Goal: Book appointment/travel/reservation

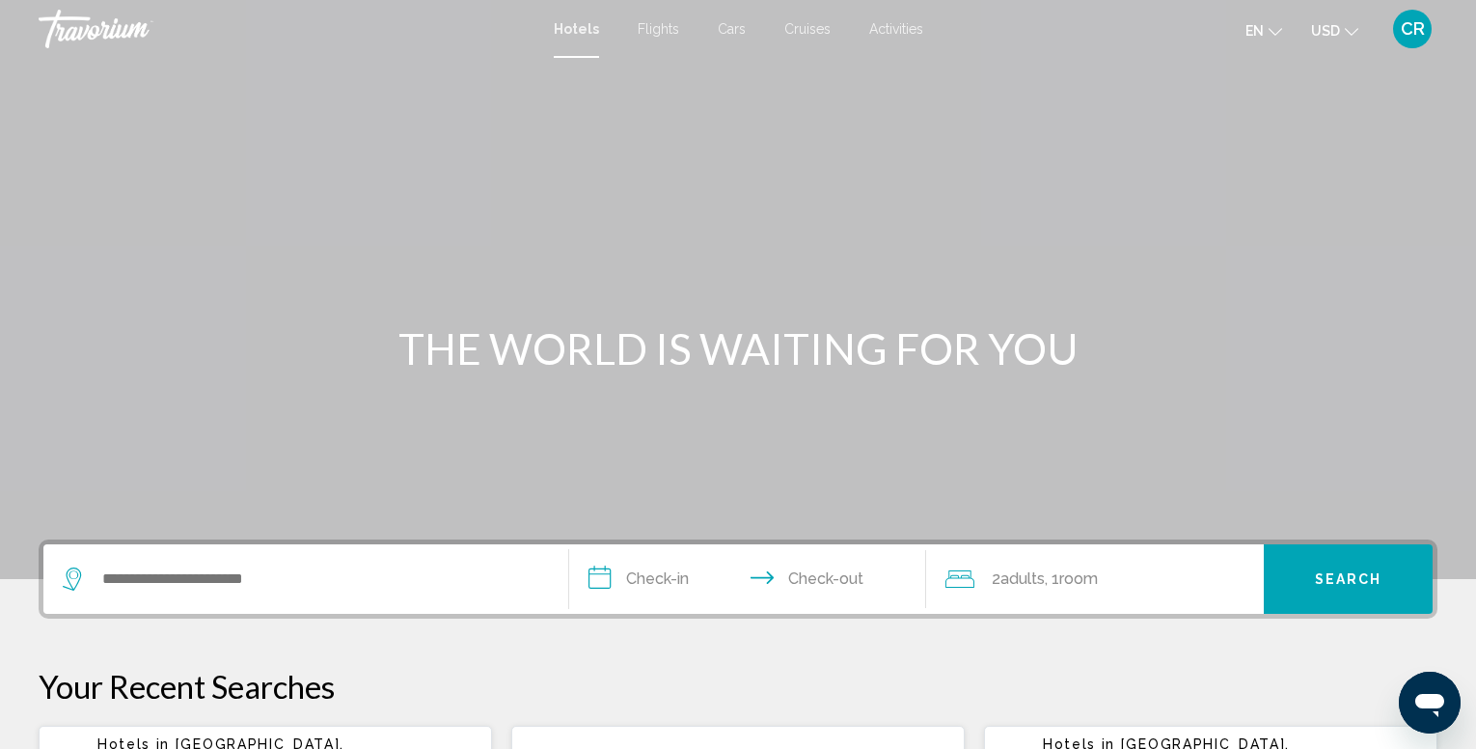
click at [656, 30] on span "Flights" at bounding box center [658, 28] width 41 height 15
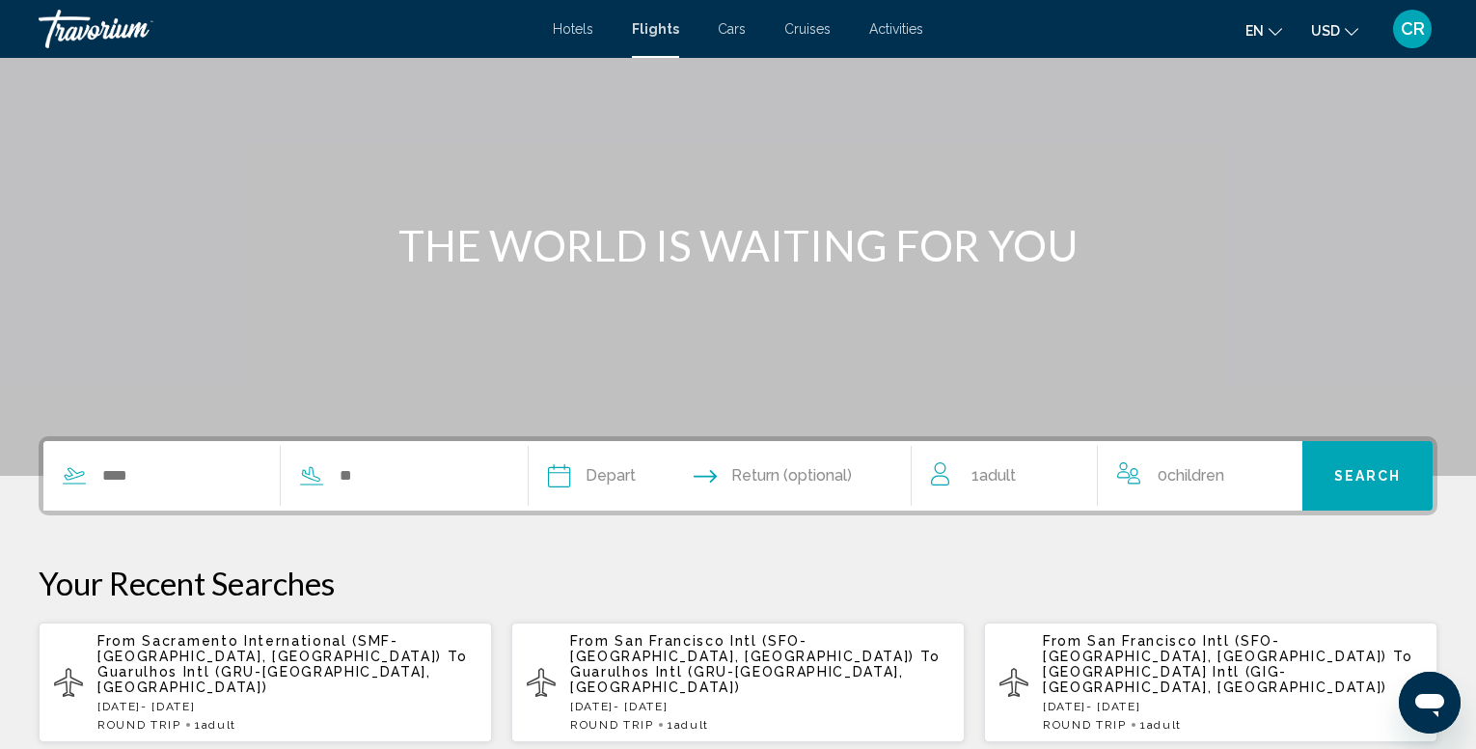
scroll to position [376, 0]
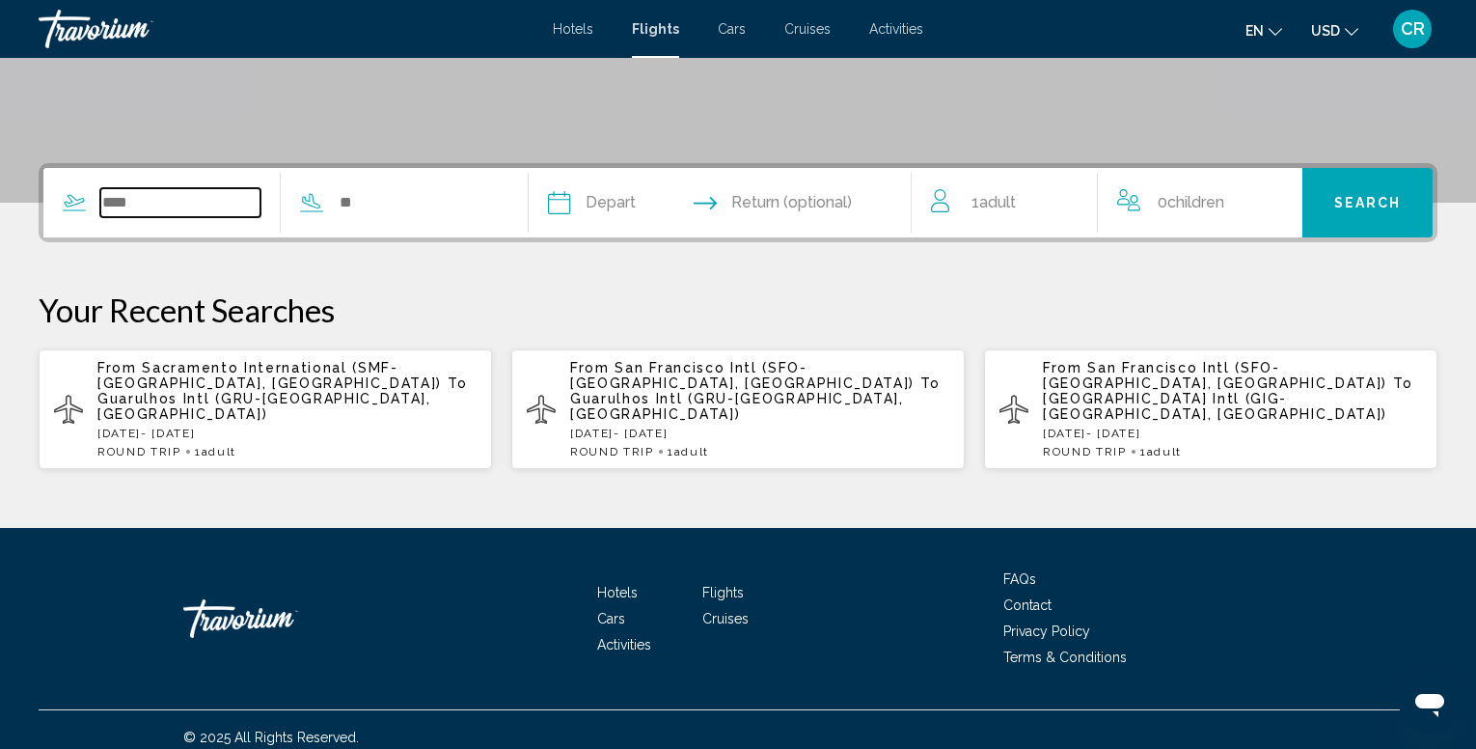
click at [183, 202] on input "Search widget" at bounding box center [180, 202] width 160 height 29
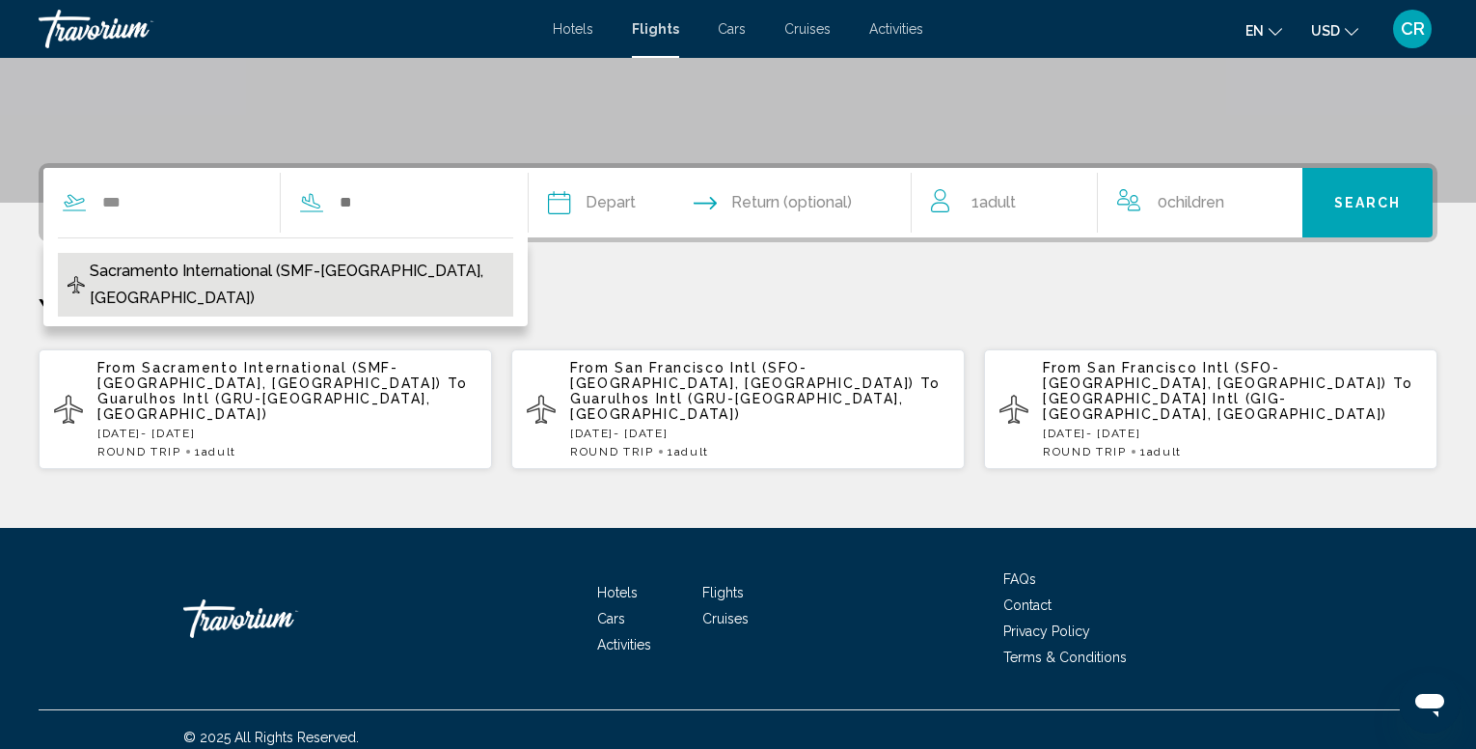
click at [342, 273] on span "Sacramento International (SMF-Sacramento, US)" at bounding box center [297, 285] width 414 height 54
type input "**********"
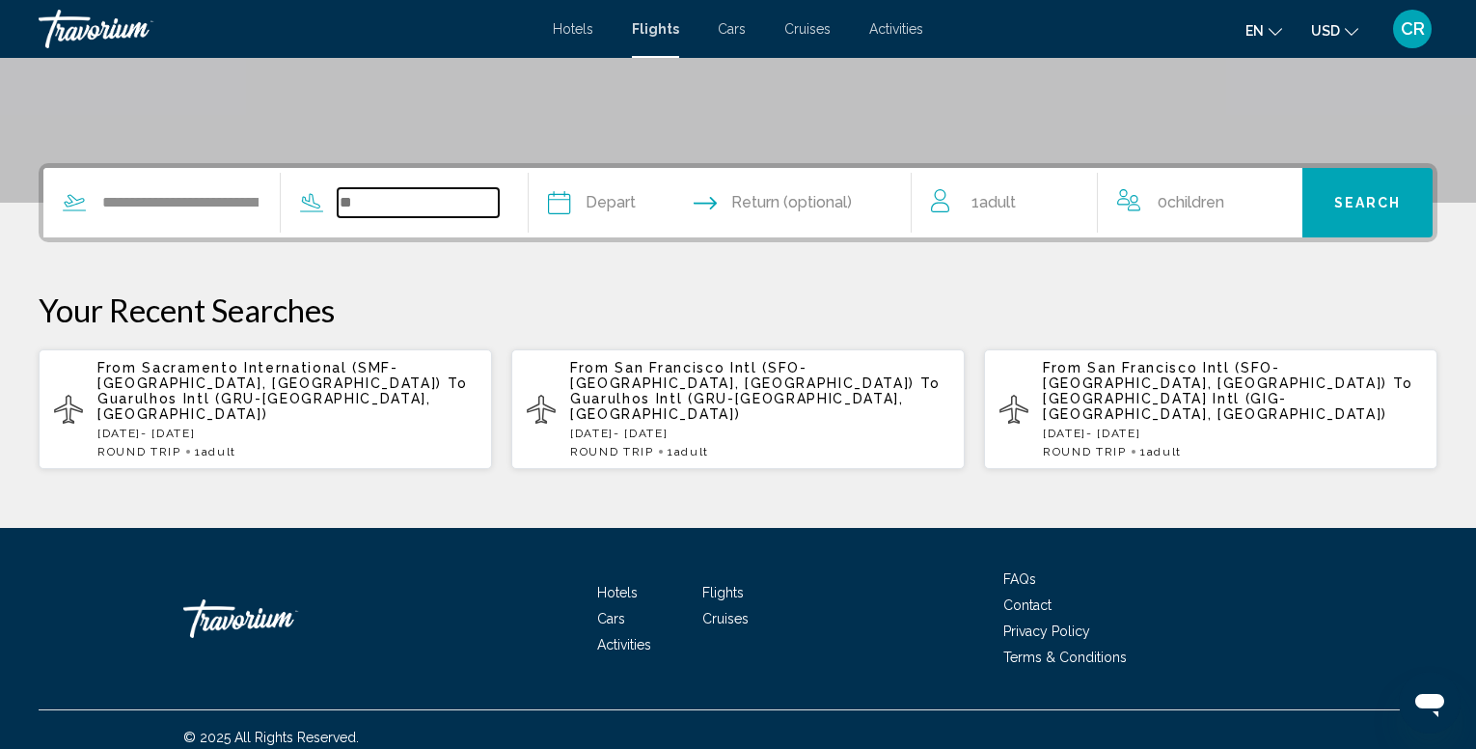
click at [407, 200] on input "Search widget" at bounding box center [418, 202] width 160 height 29
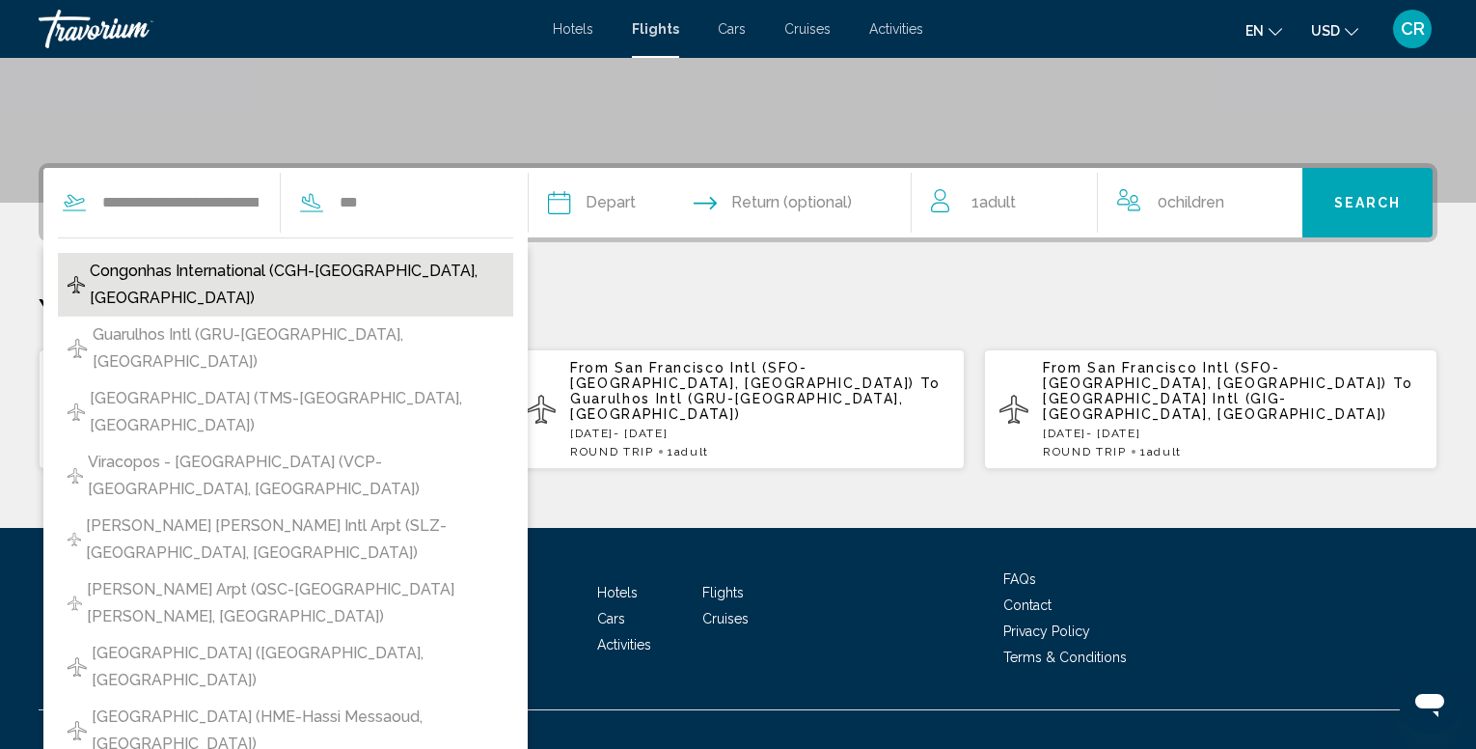
click at [369, 262] on span "Congonhas International (CGH-Sao Paulo, Brazil)" at bounding box center [297, 285] width 414 height 54
type input "**********"
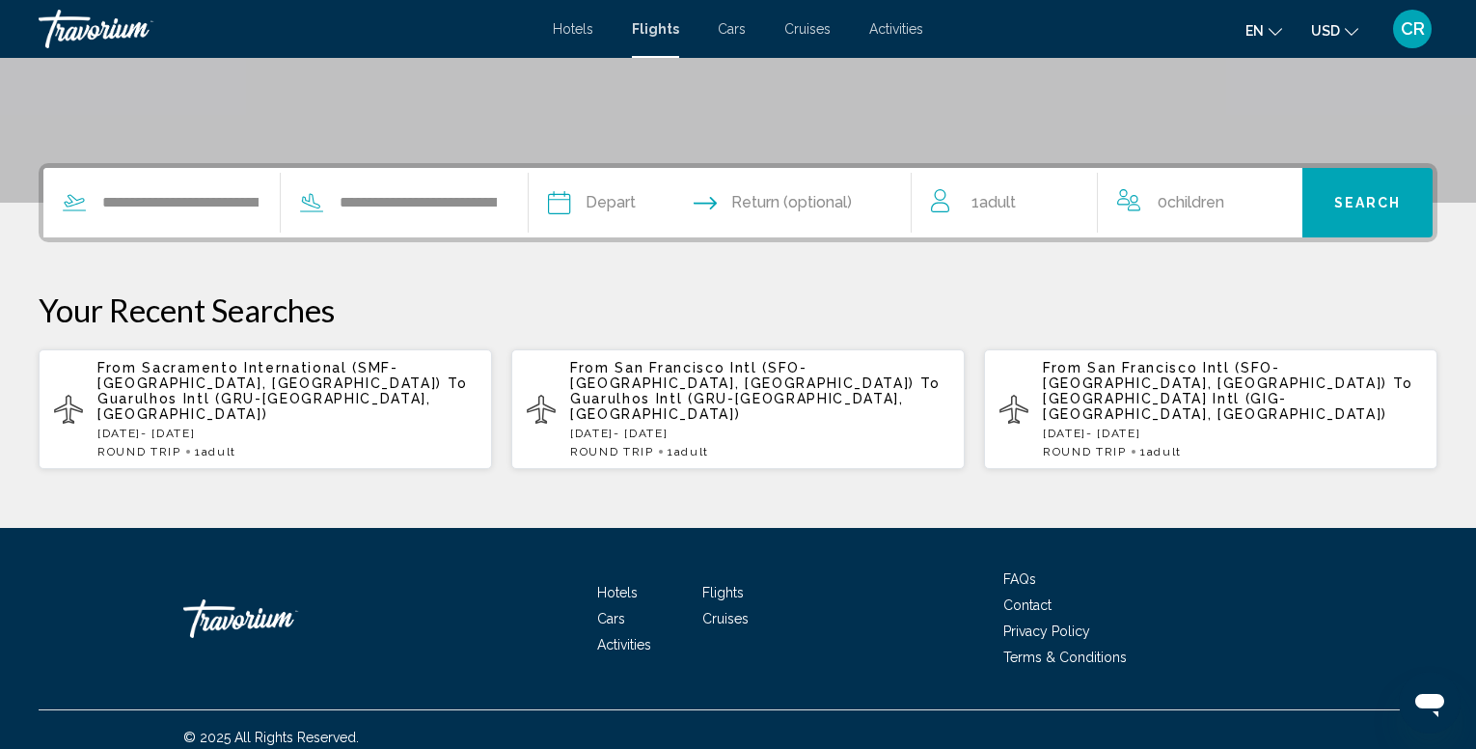
click at [636, 216] on input "Depart date" at bounding box center [638, 205] width 190 height 75
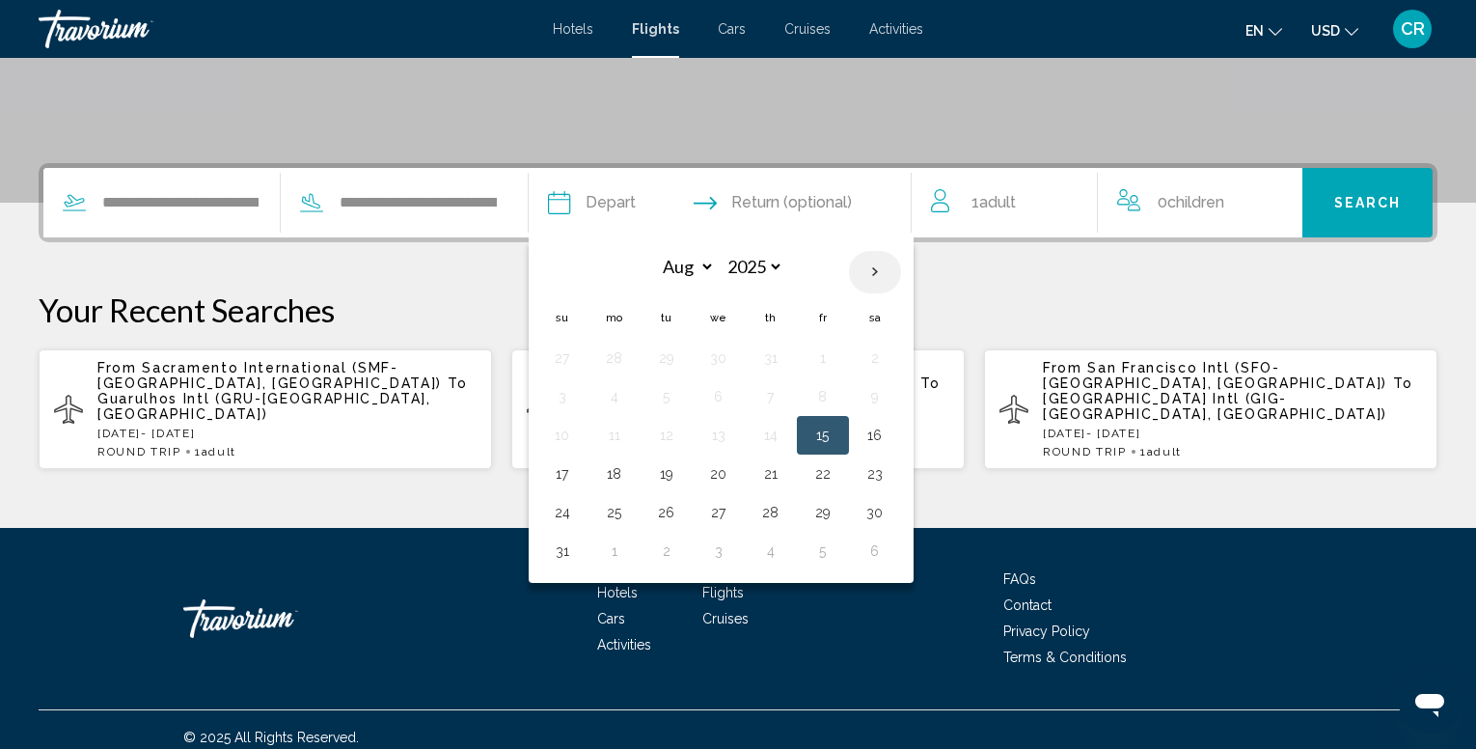
click at [901, 268] on th "Next month" at bounding box center [875, 272] width 52 height 42
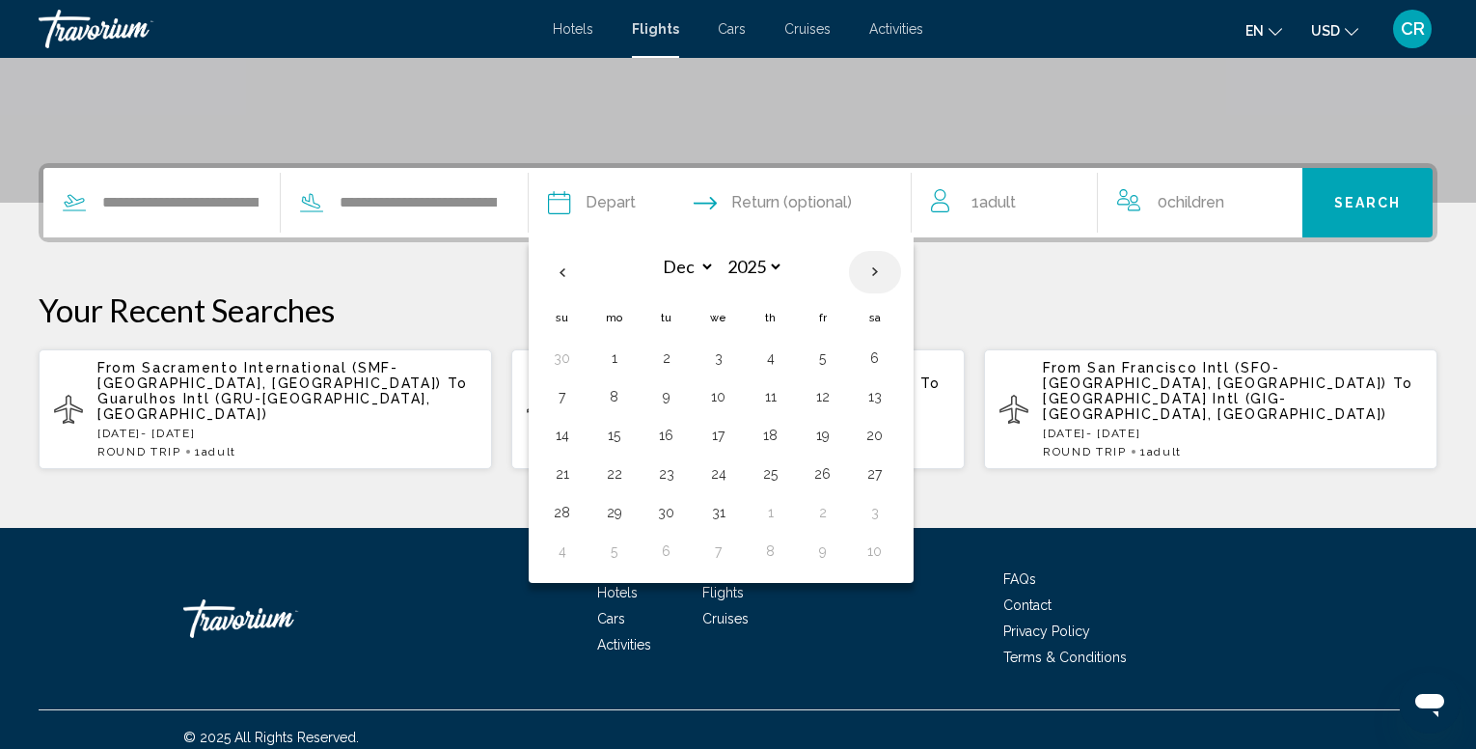
select select "*"
select select "****"
click at [786, 362] on button "1" at bounding box center [770, 357] width 31 height 27
type input "**********"
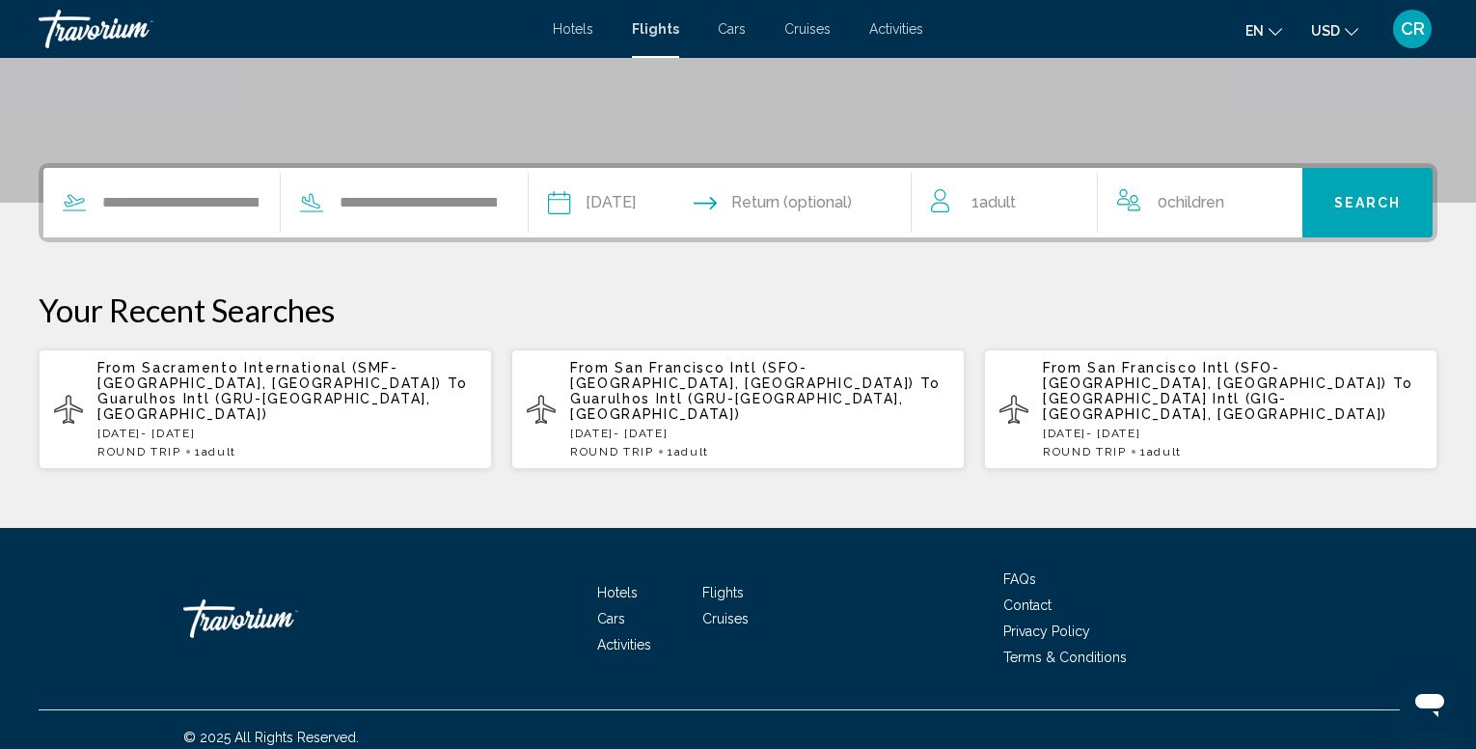
click at [1353, 196] on span "Search" at bounding box center [1368, 203] width 68 height 15
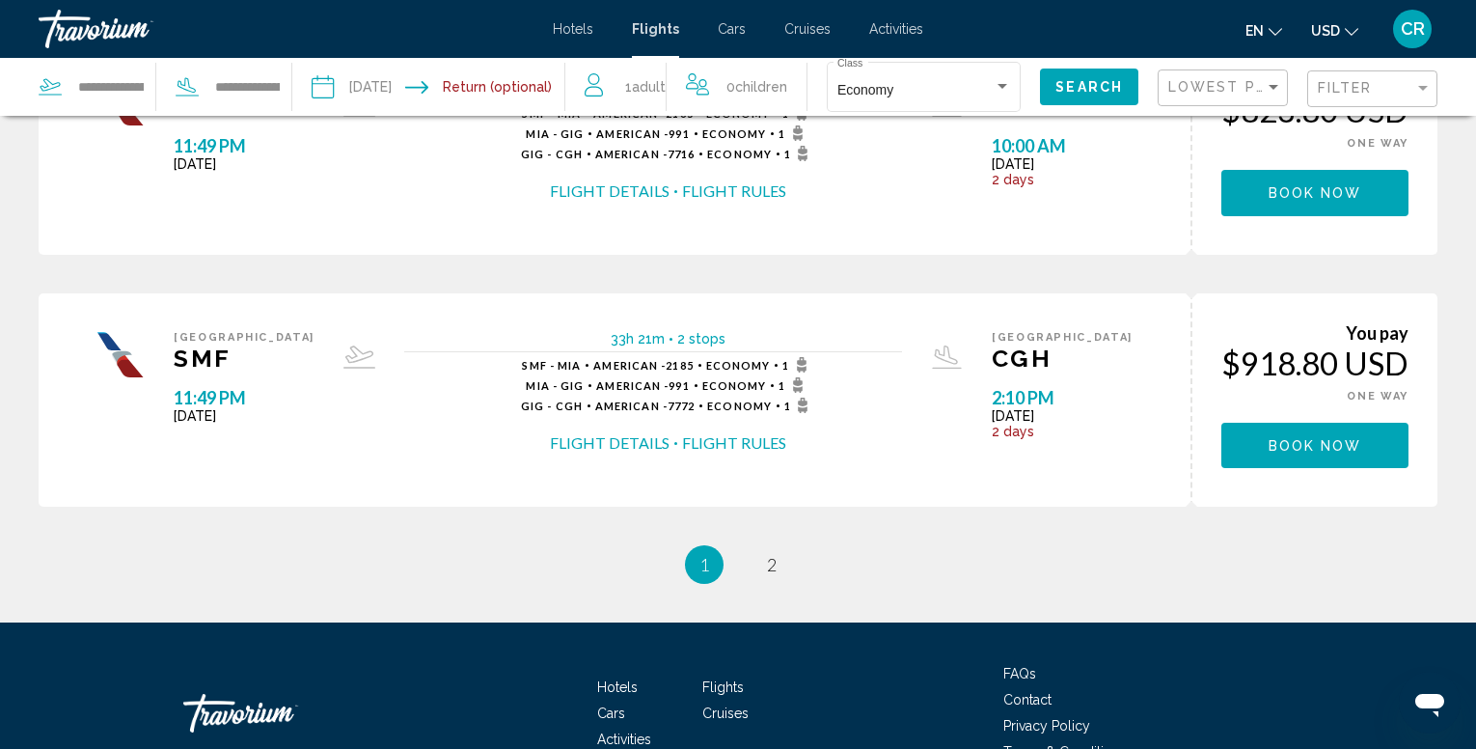
scroll to position [1261, 0]
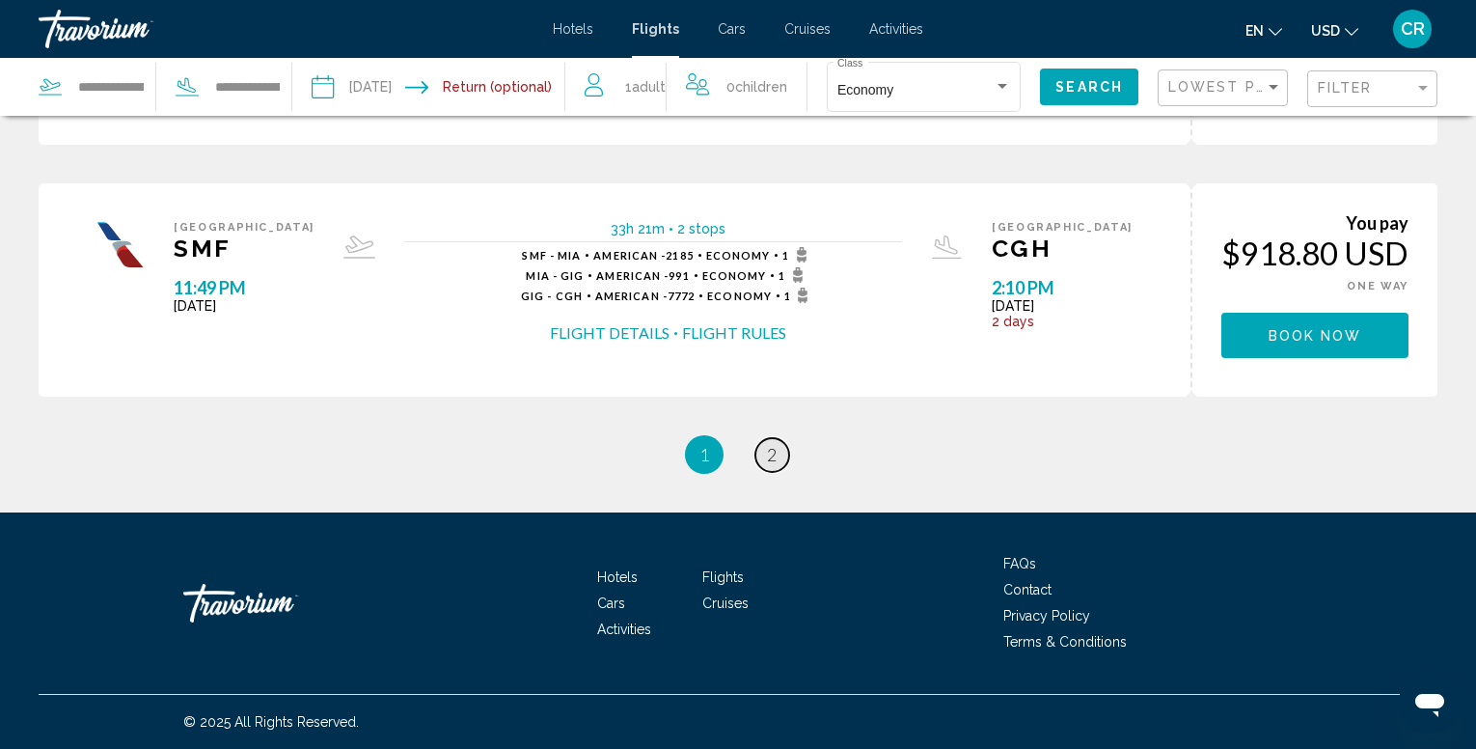
click at [773, 460] on span "2" at bounding box center [772, 454] width 10 height 21
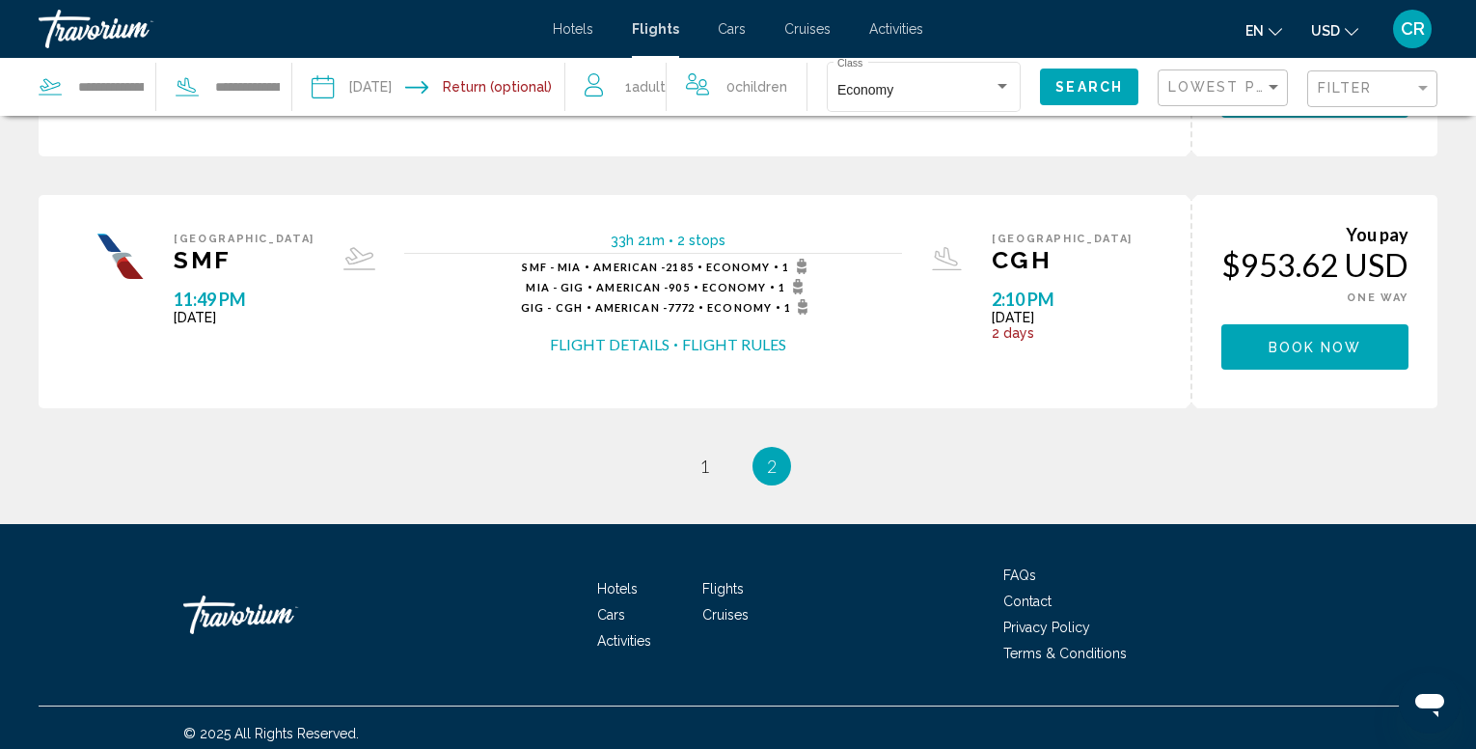
scroll to position [505, 0]
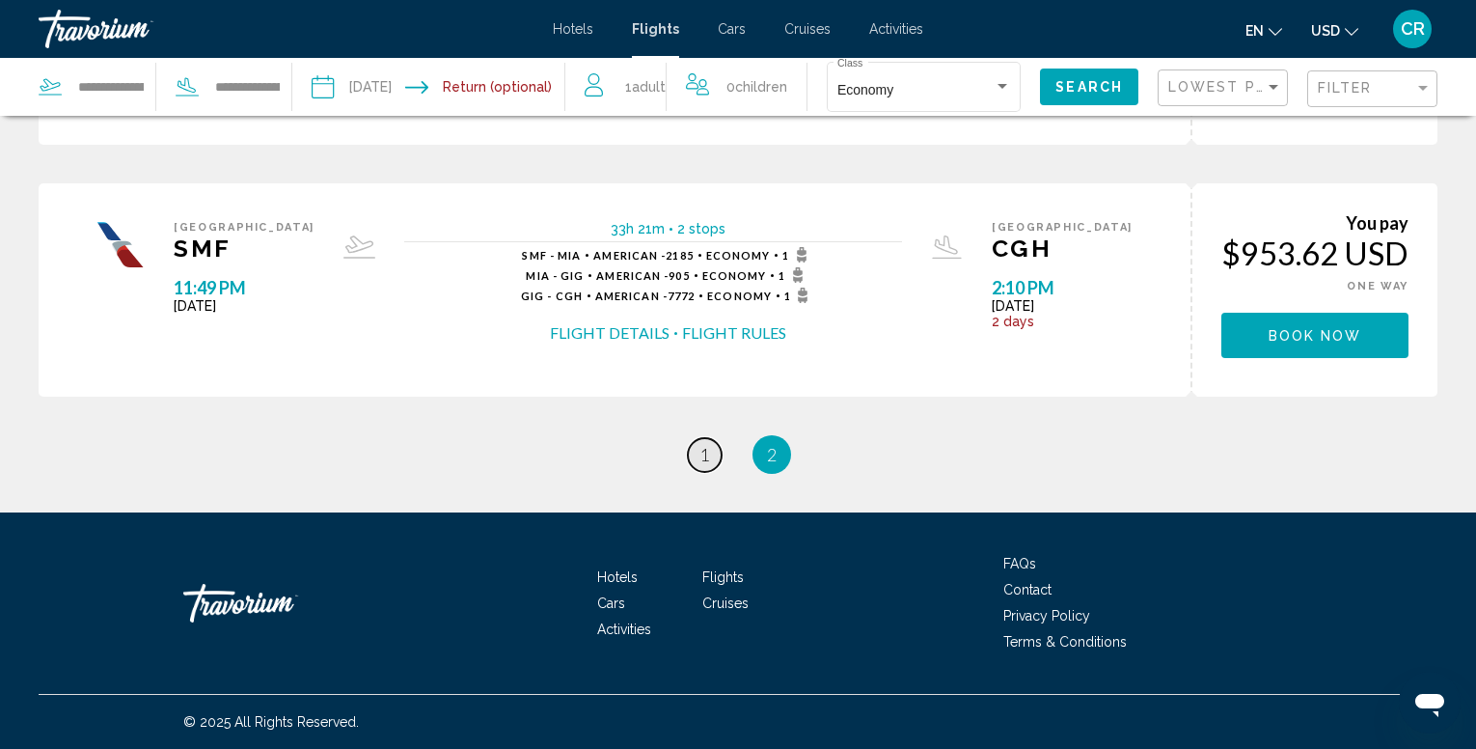
click at [708, 454] on span "1" at bounding box center [704, 454] width 10 height 21
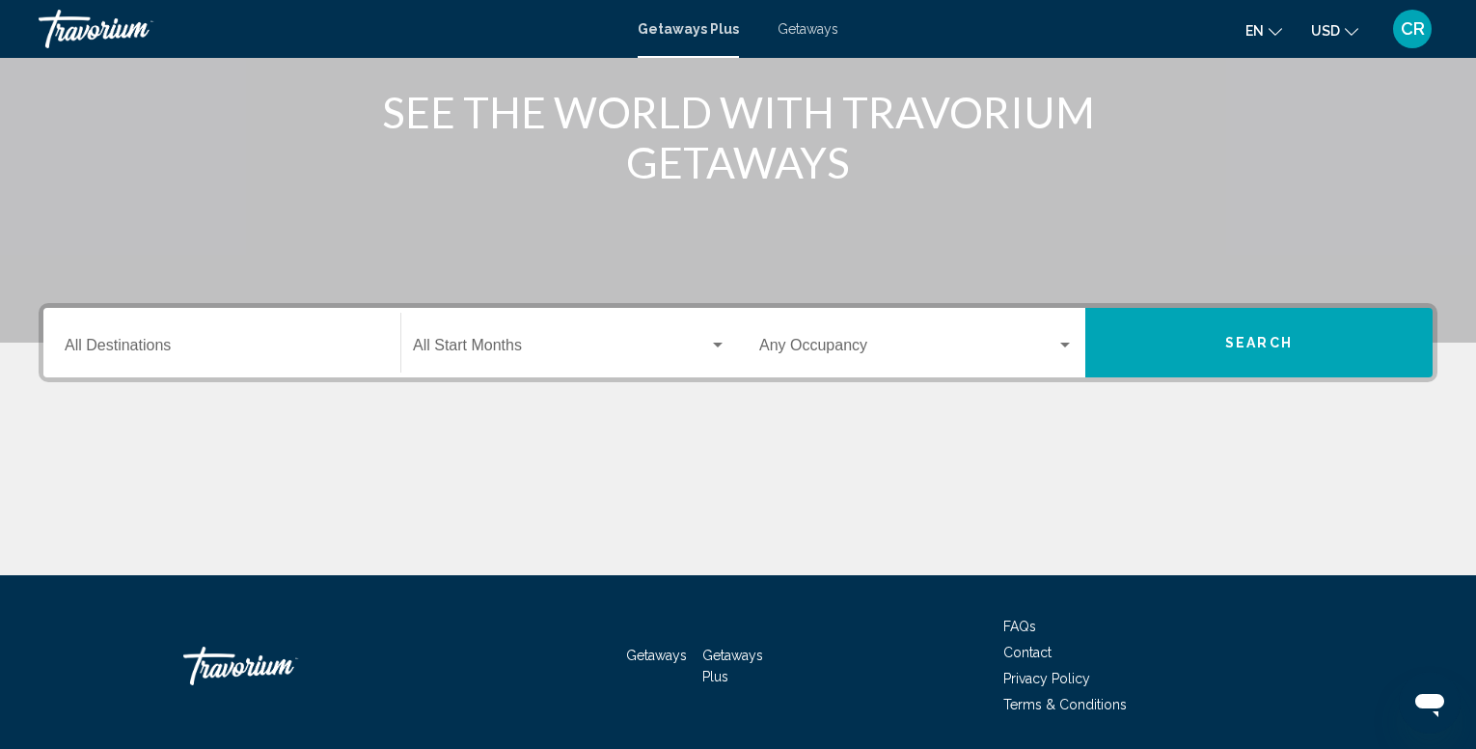
scroll to position [203, 0]
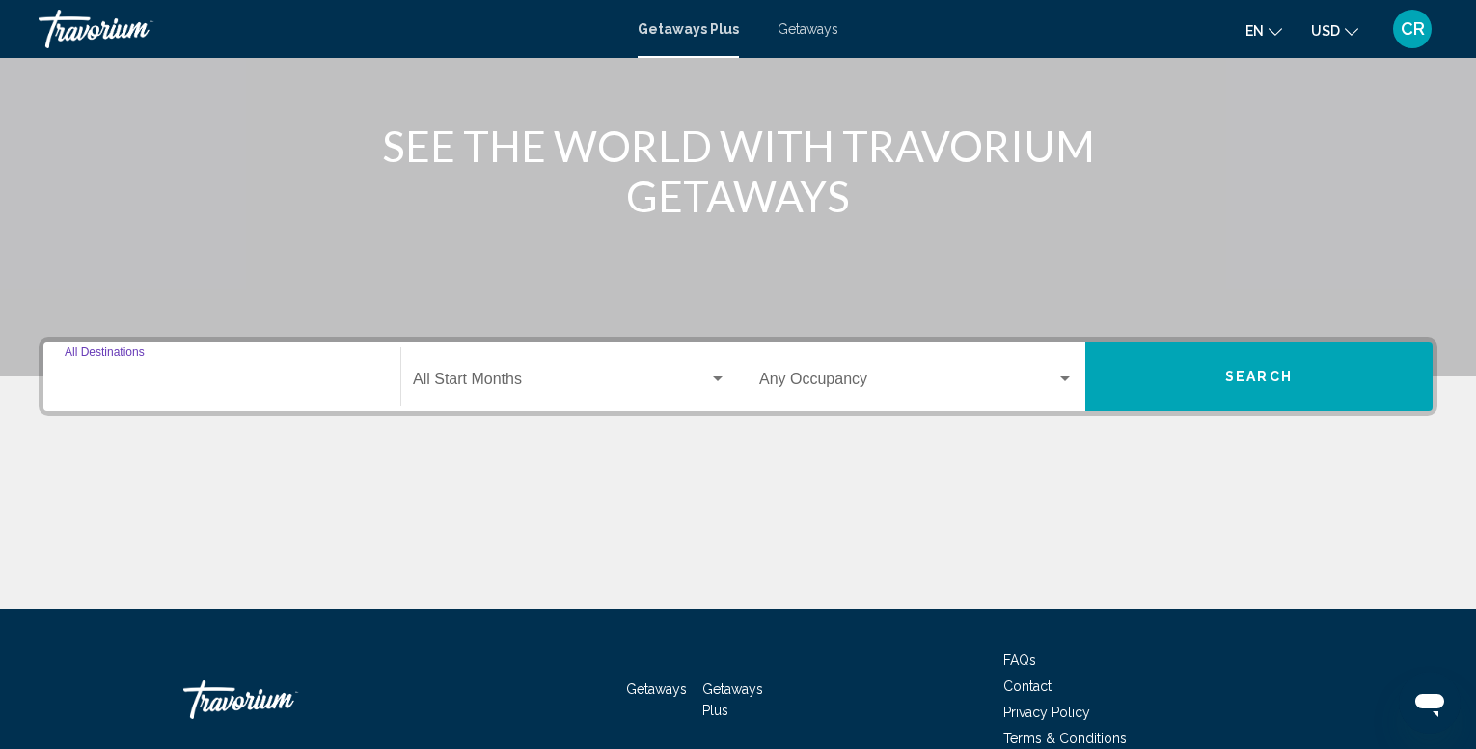
click at [164, 382] on input "Destination All Destinations" at bounding box center [222, 382] width 314 height 17
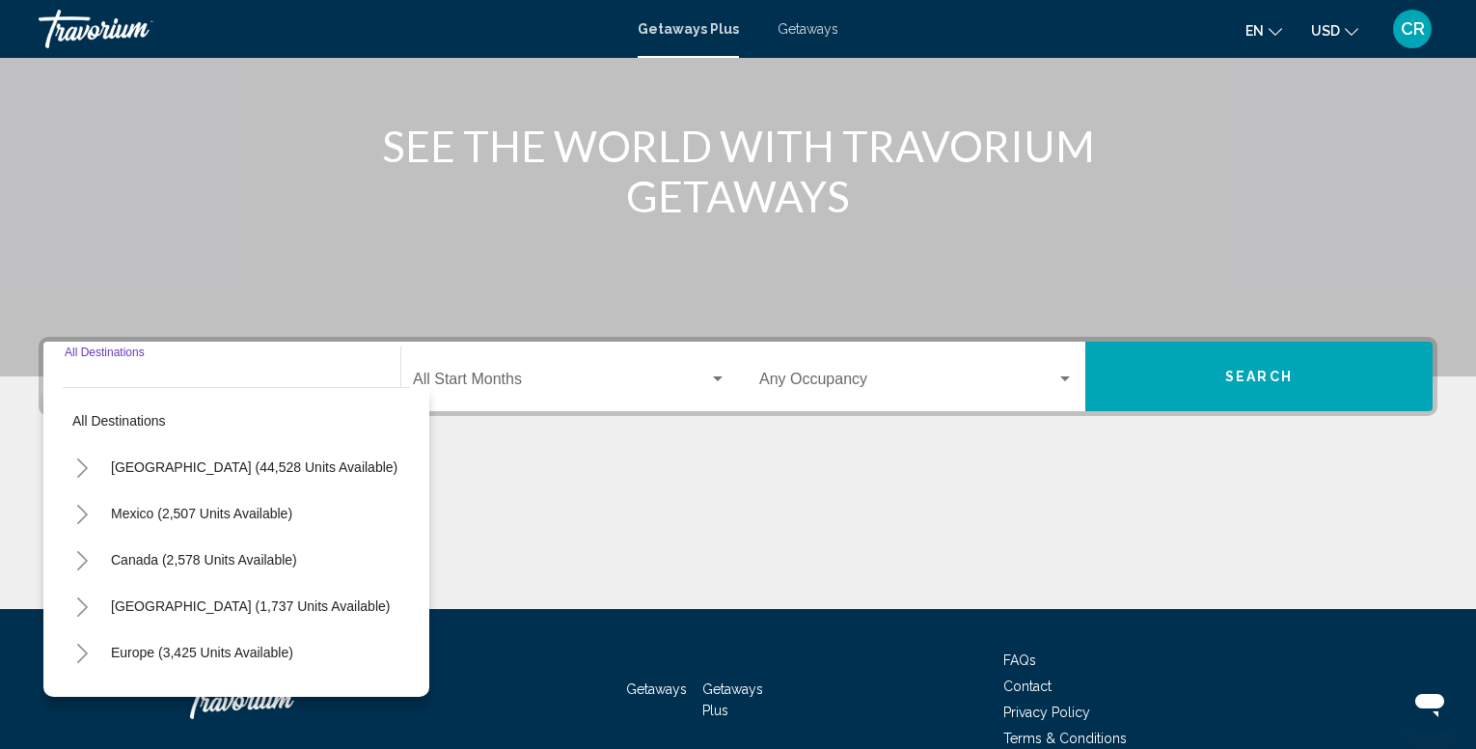
scroll to position [299, 0]
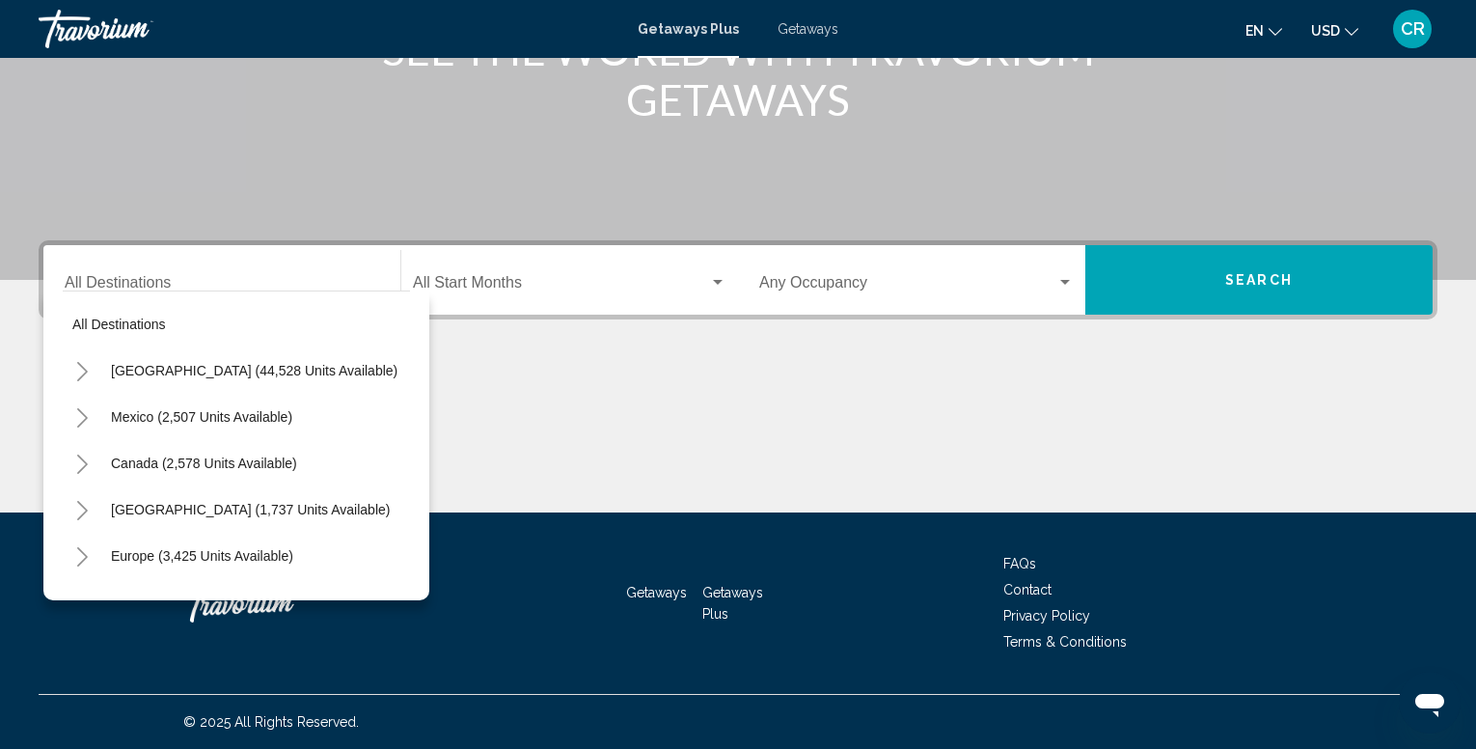
click at [199, 292] on div "All destinations United States (44,528 units available) Mexico (2,507 units ava…" at bounding box center [236, 440] width 347 height 299
click at [200, 286] on input "Destination All Destinations" at bounding box center [222, 286] width 314 height 17
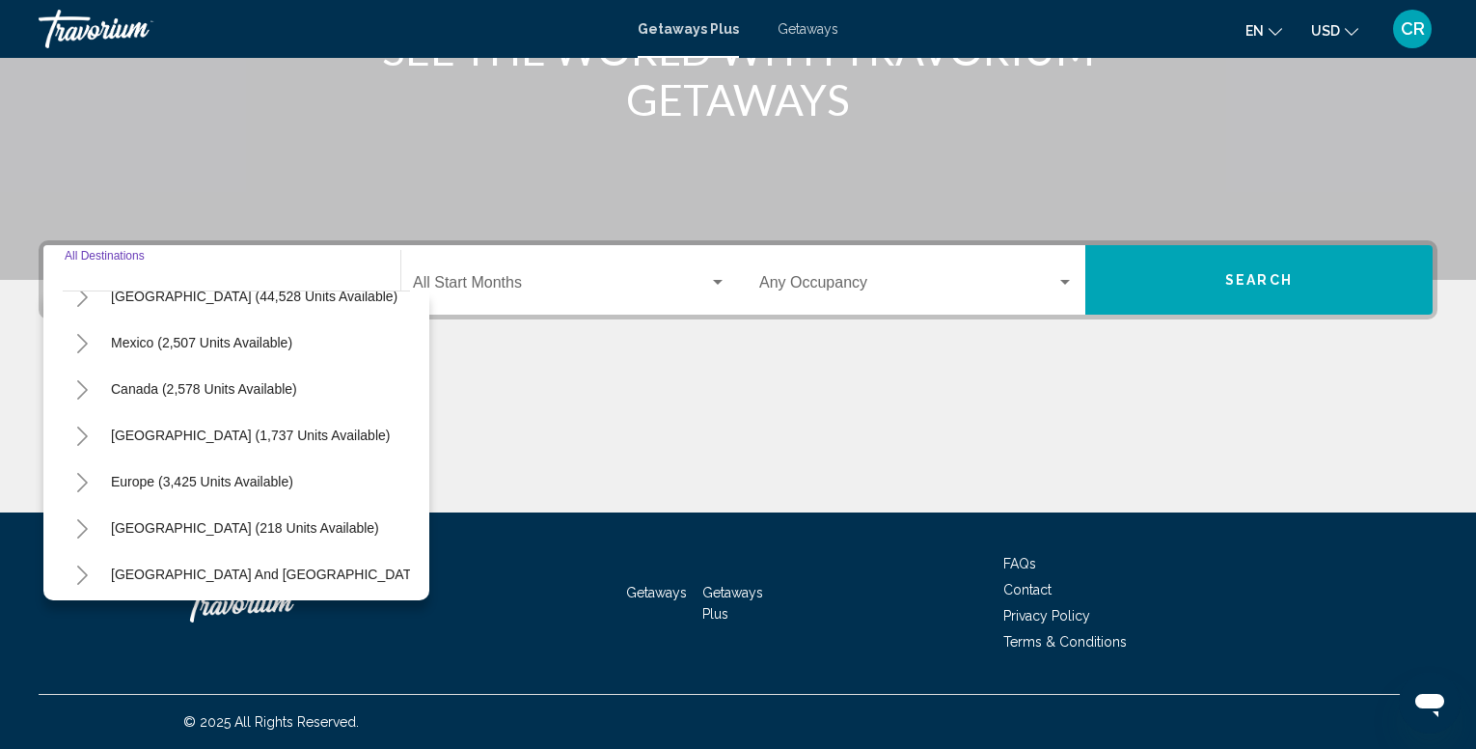
scroll to position [0, 0]
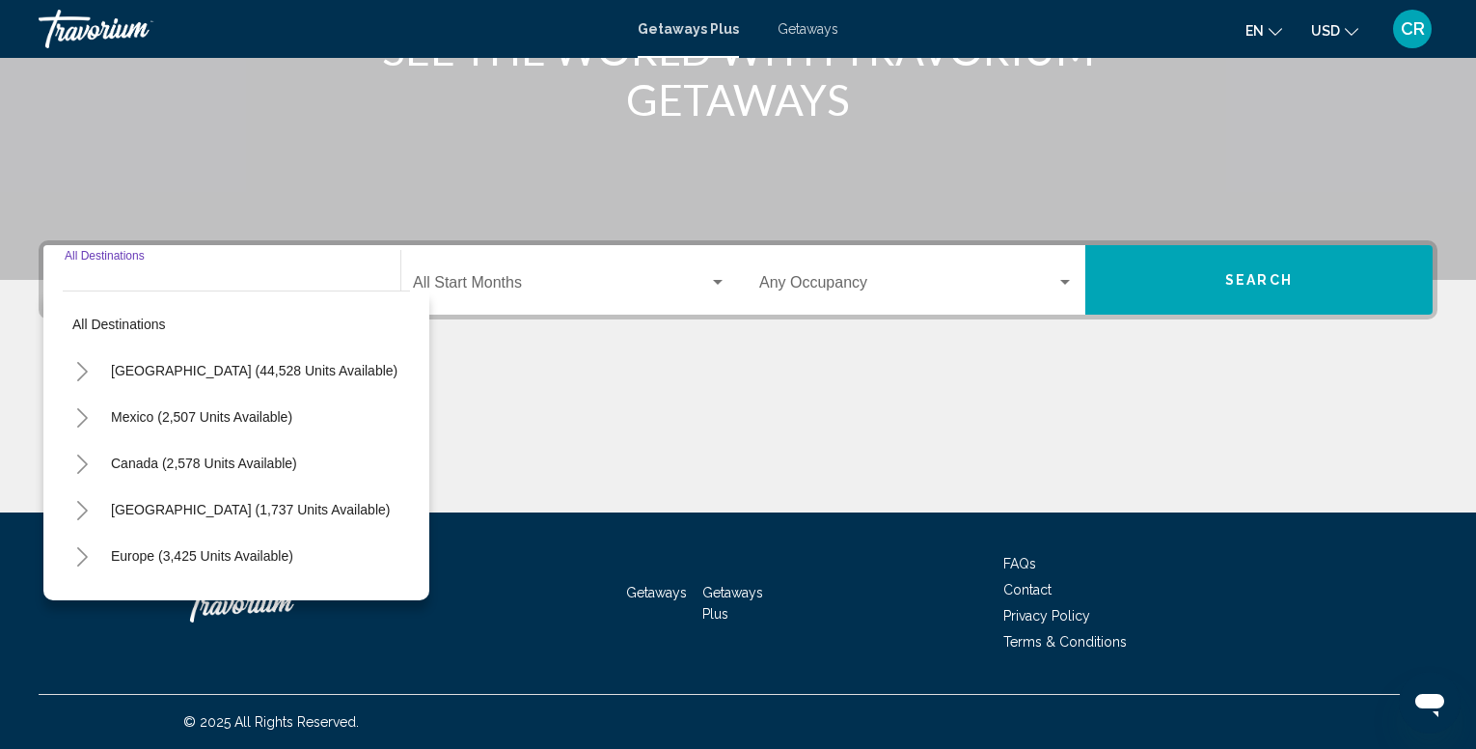
click at [492, 425] on div "Main content" at bounding box center [738, 440] width 1399 height 145
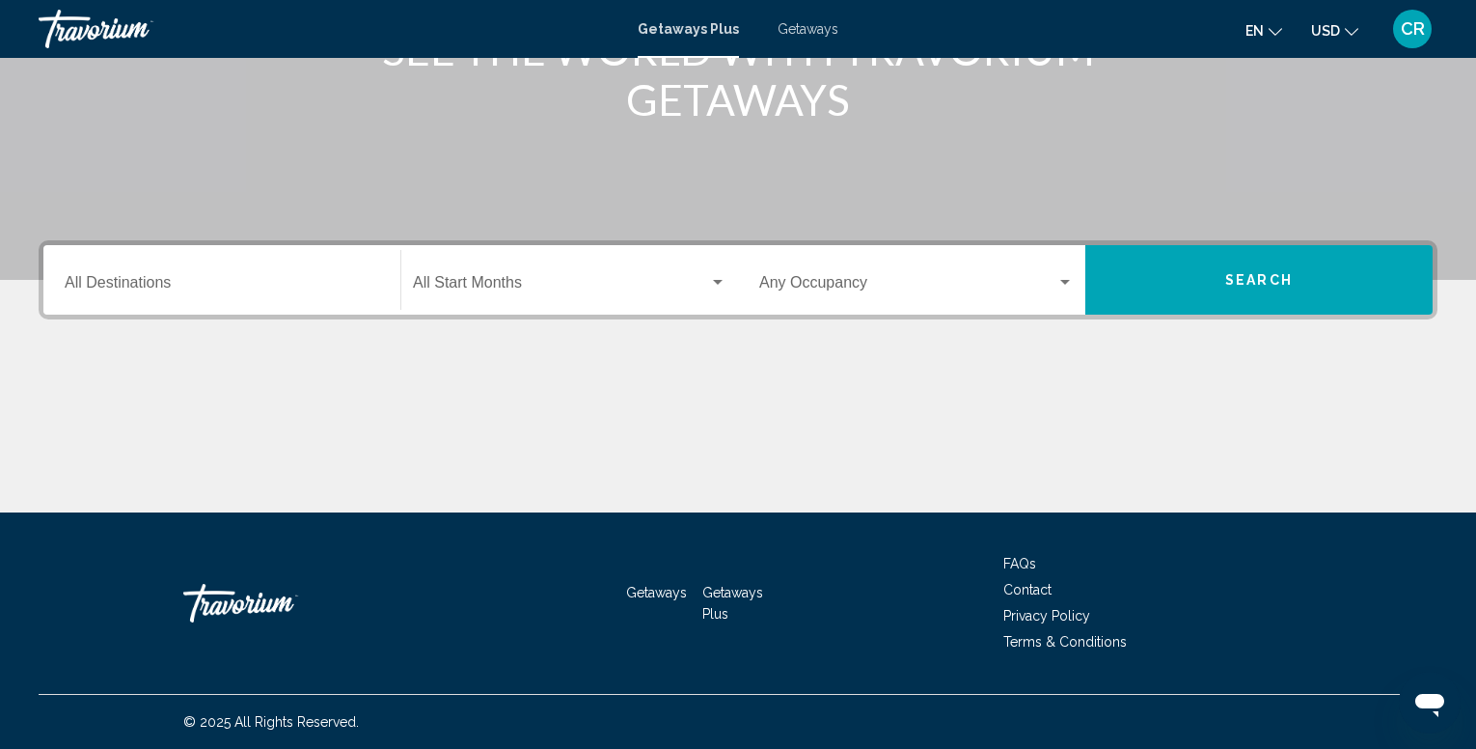
click at [135, 282] on input "Destination All Destinations" at bounding box center [222, 286] width 314 height 17
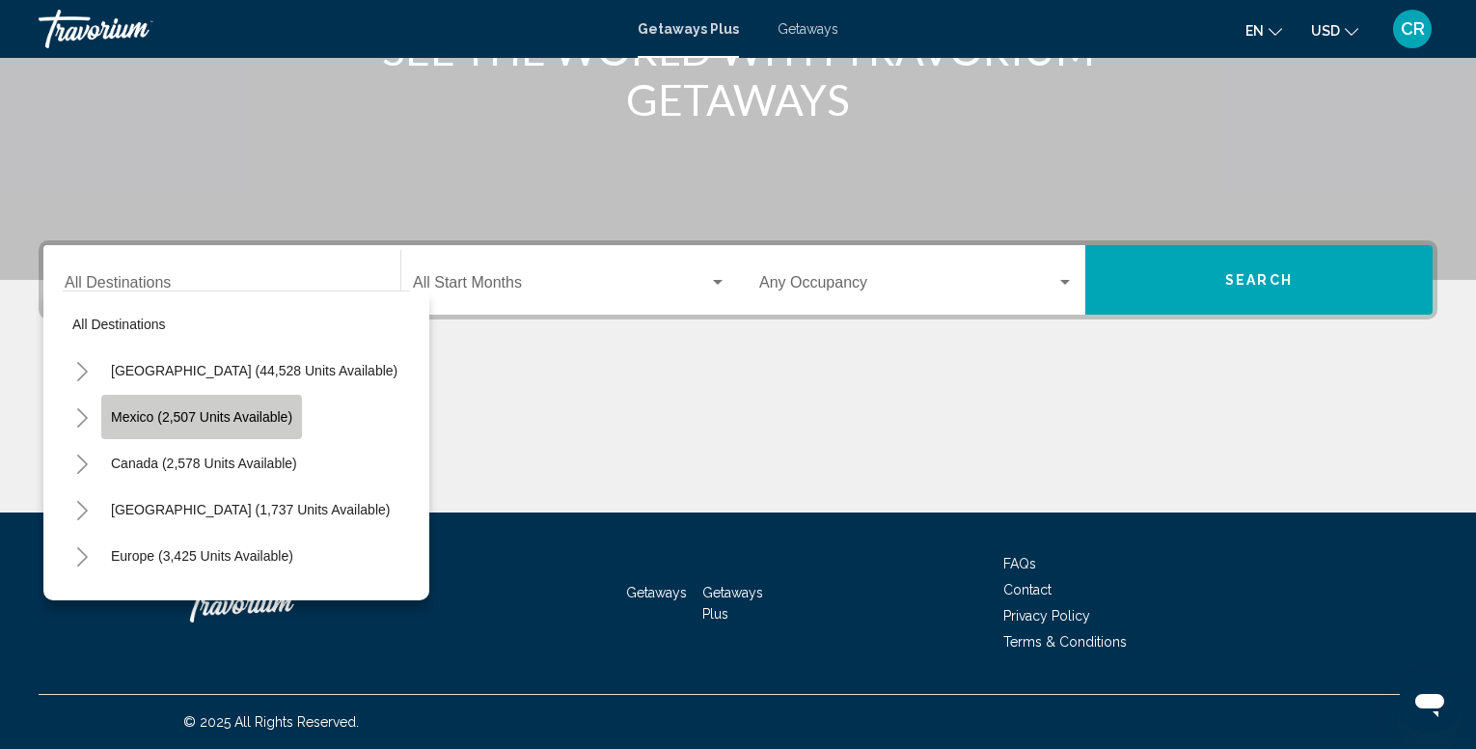
click at [178, 409] on span "Mexico (2,507 units available)" at bounding box center [201, 416] width 181 height 15
type input "**********"
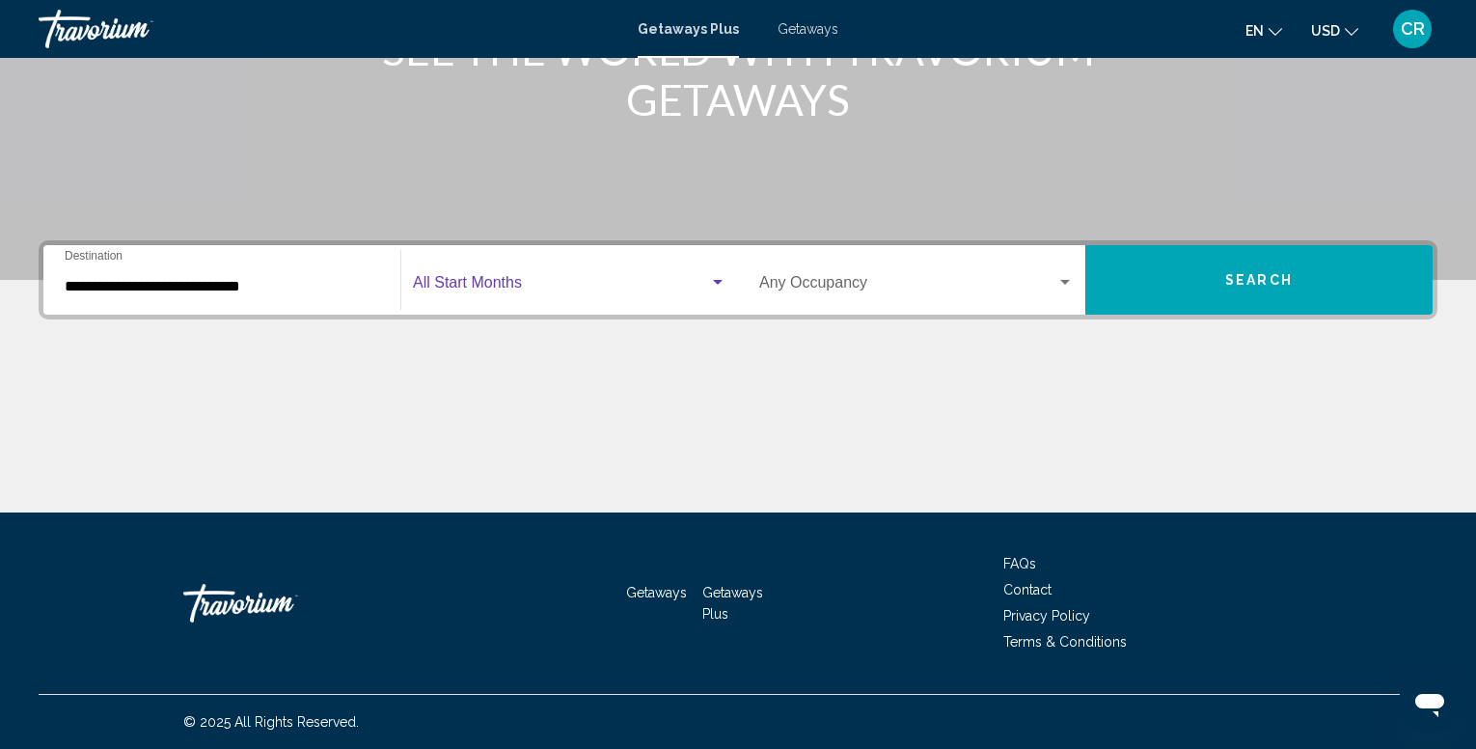
click at [718, 280] on div "Search widget" at bounding box center [718, 282] width 10 height 5
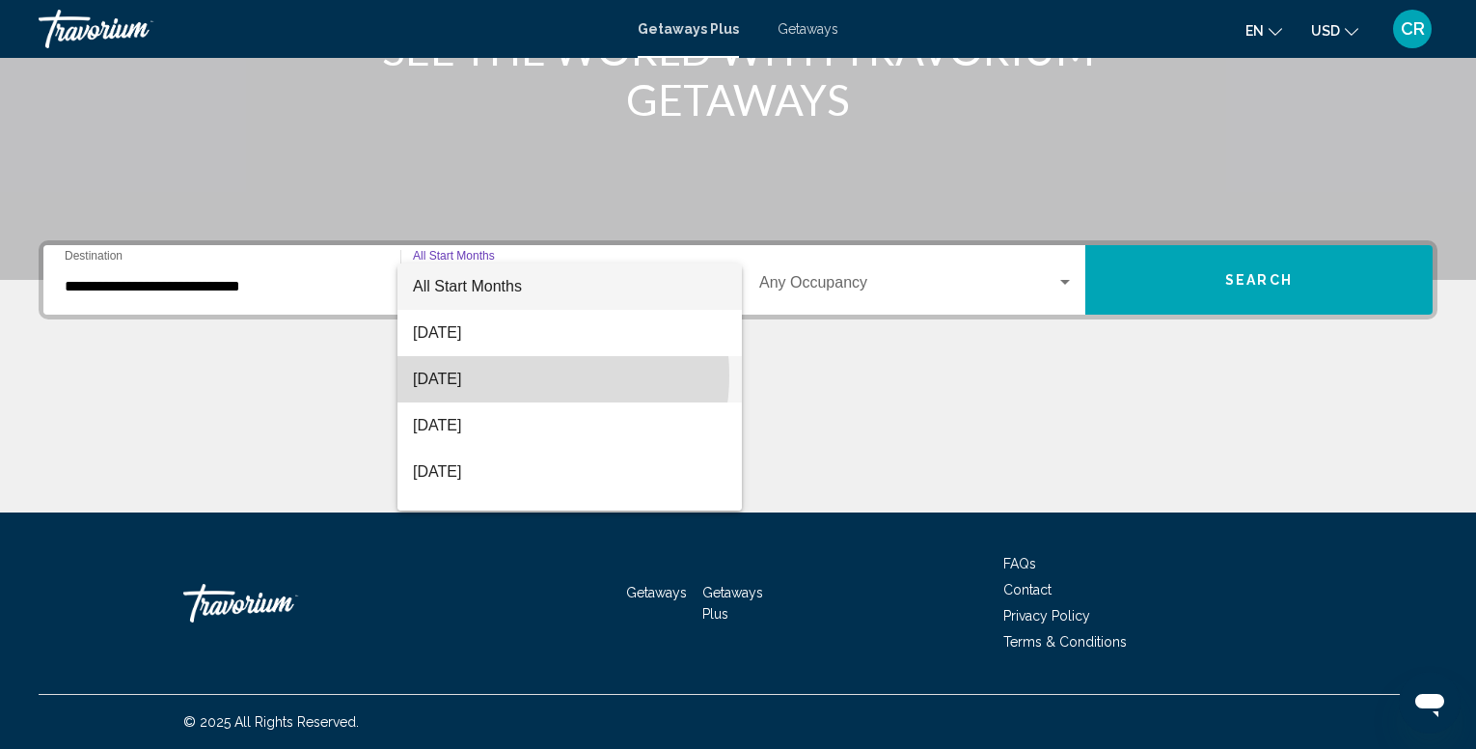
click at [519, 375] on span "[DATE]" at bounding box center [570, 379] width 314 height 46
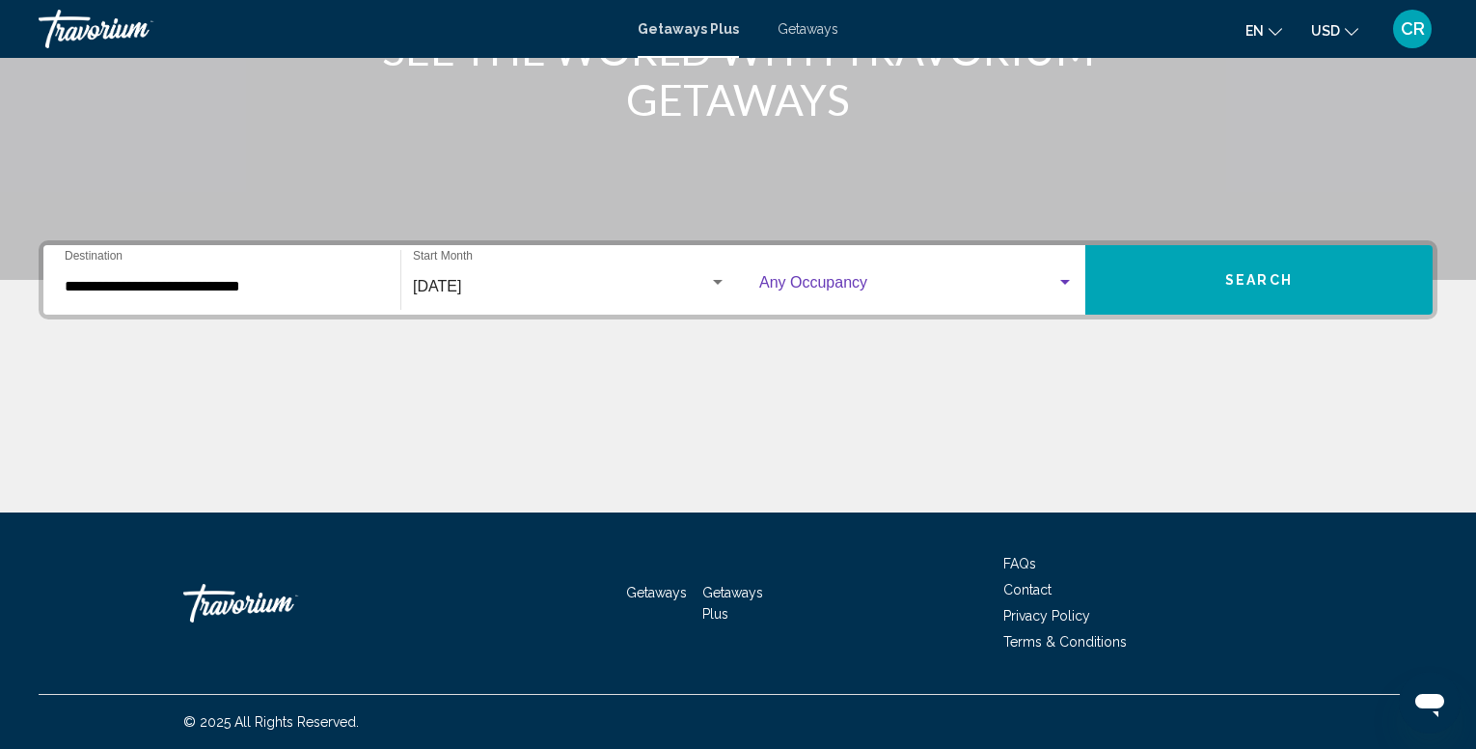
click at [1066, 275] on div "Search widget" at bounding box center [1064, 282] width 17 height 15
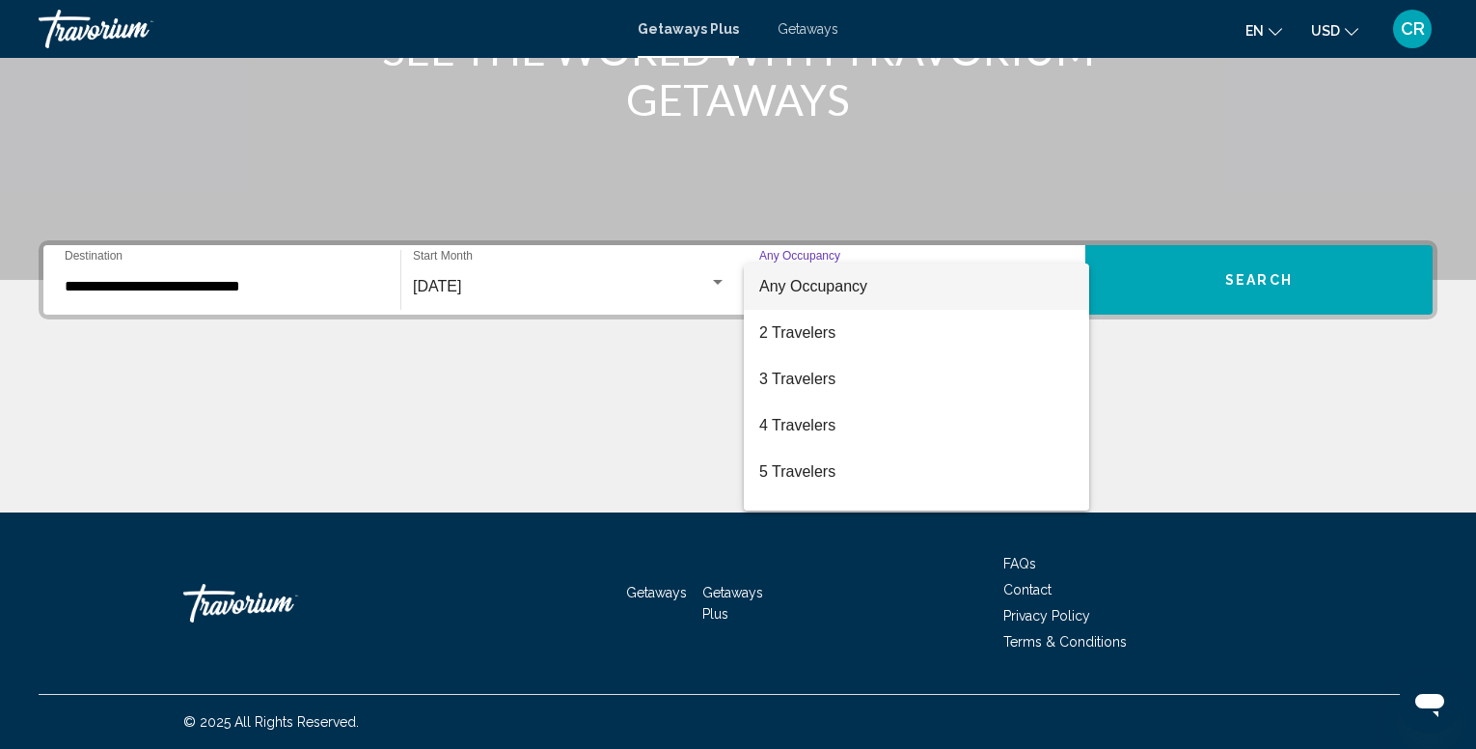
click at [721, 278] on div at bounding box center [738, 374] width 1476 height 749
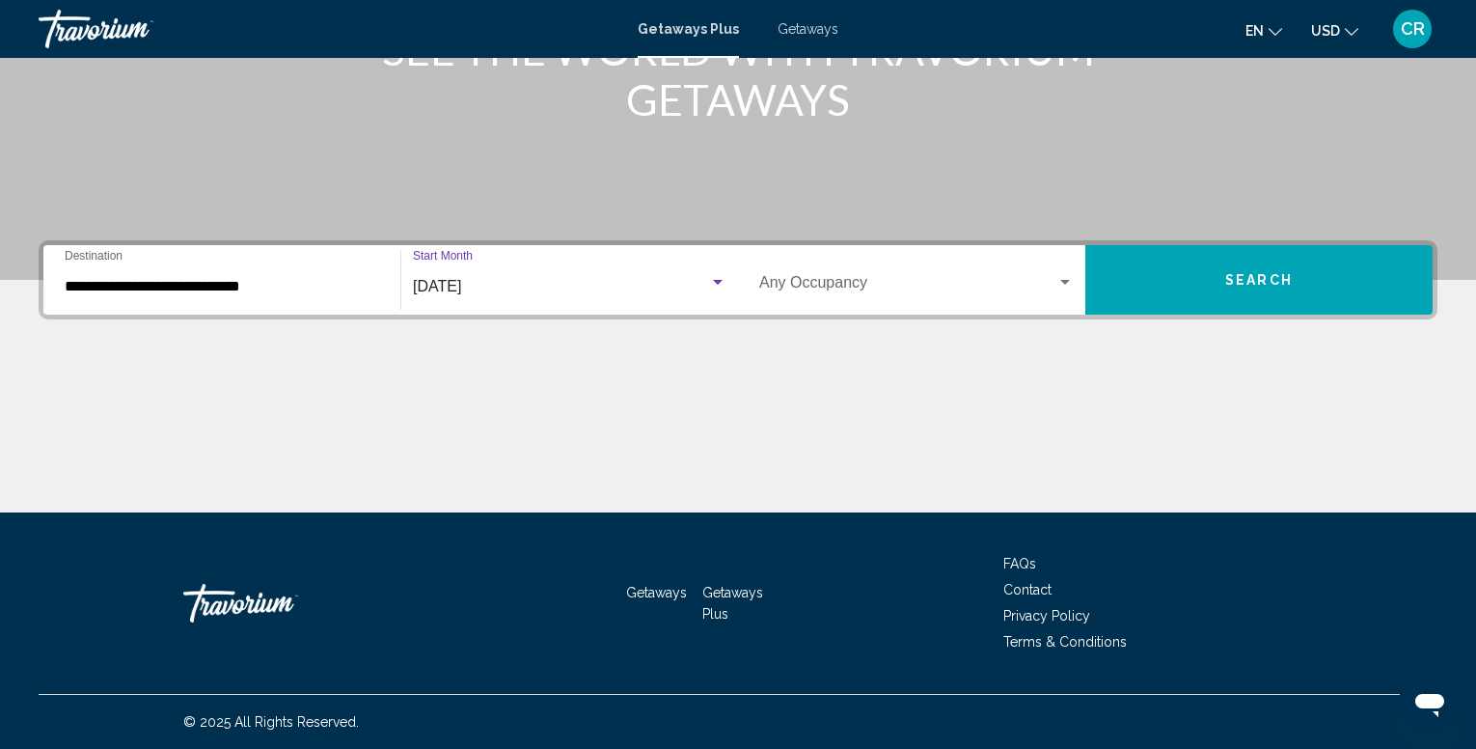
click at [711, 280] on div "Search widget" at bounding box center [717, 282] width 17 height 15
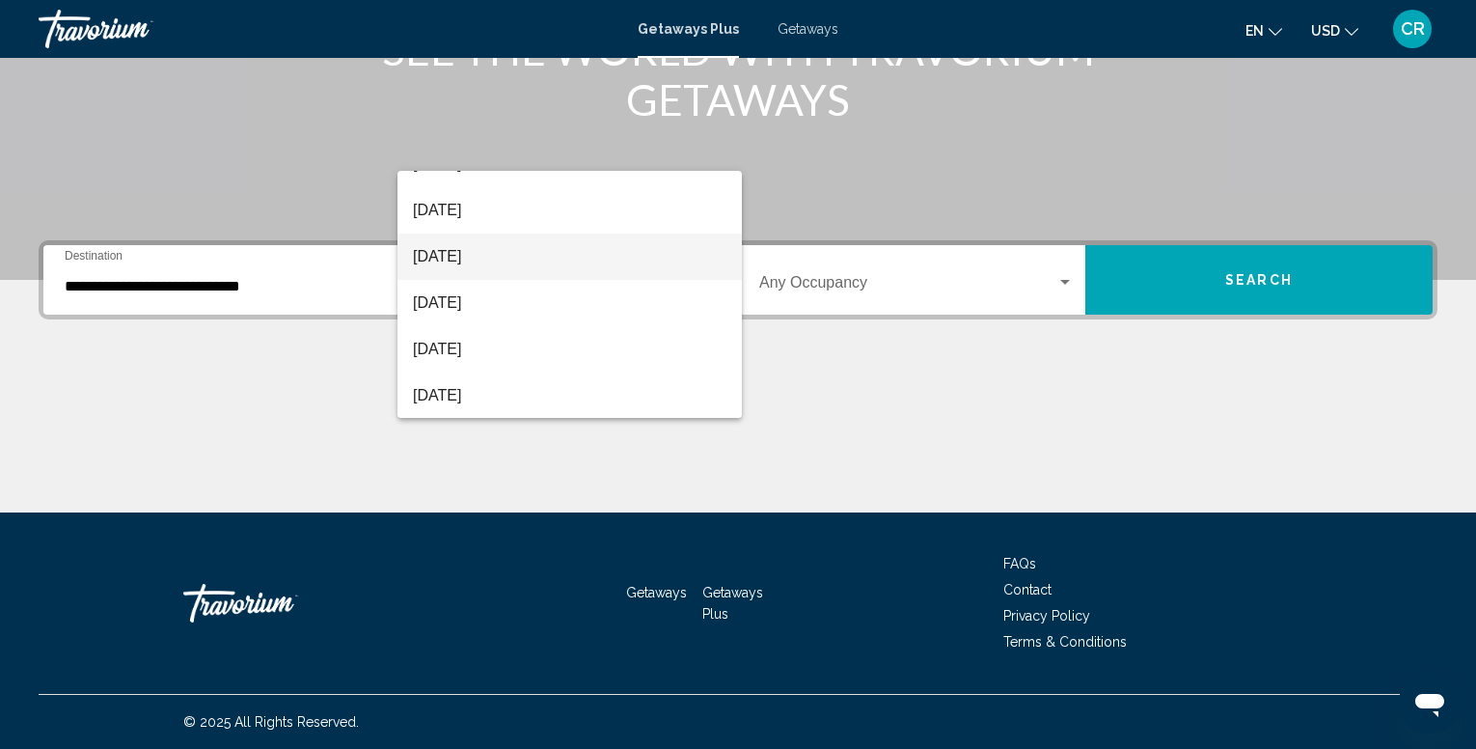
scroll to position [289, 0]
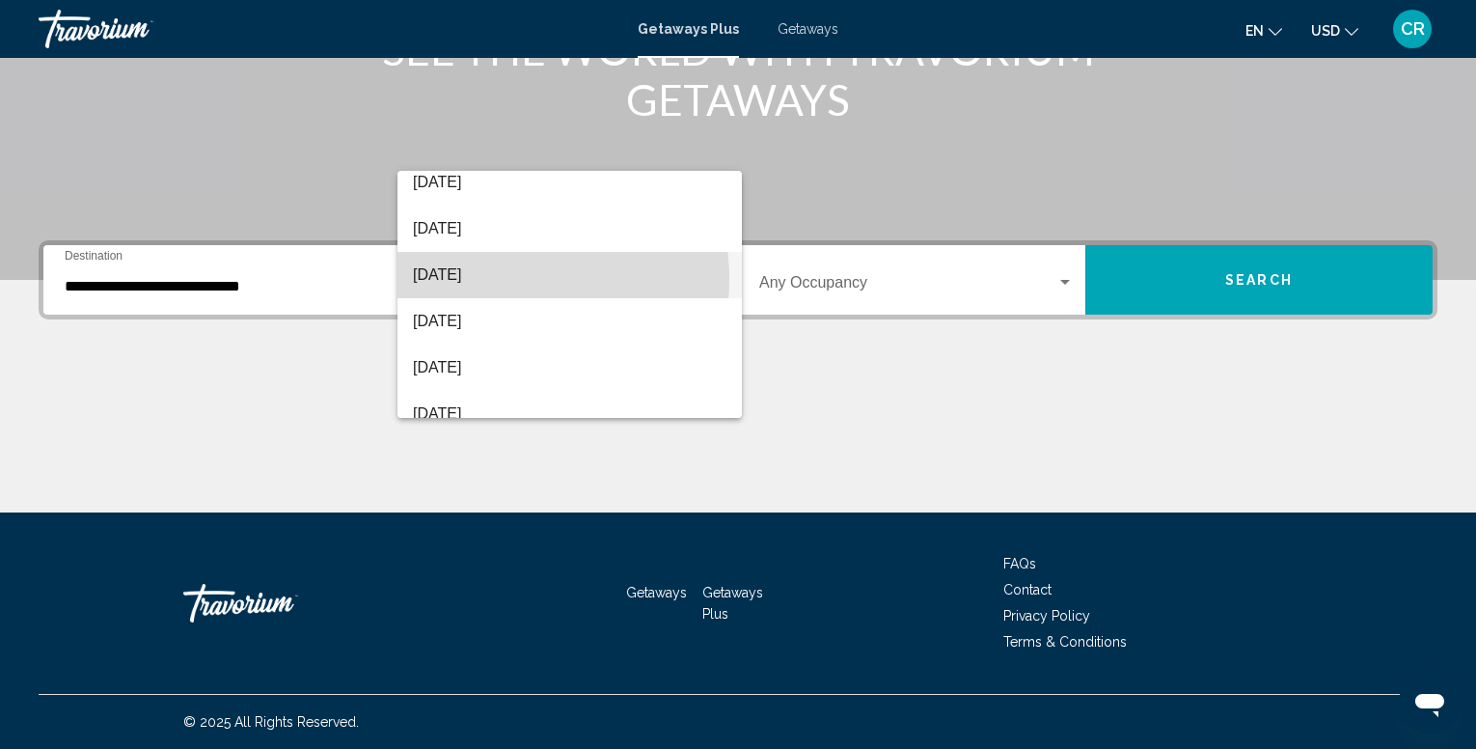
click at [500, 279] on span "[DATE]" at bounding box center [570, 275] width 314 height 46
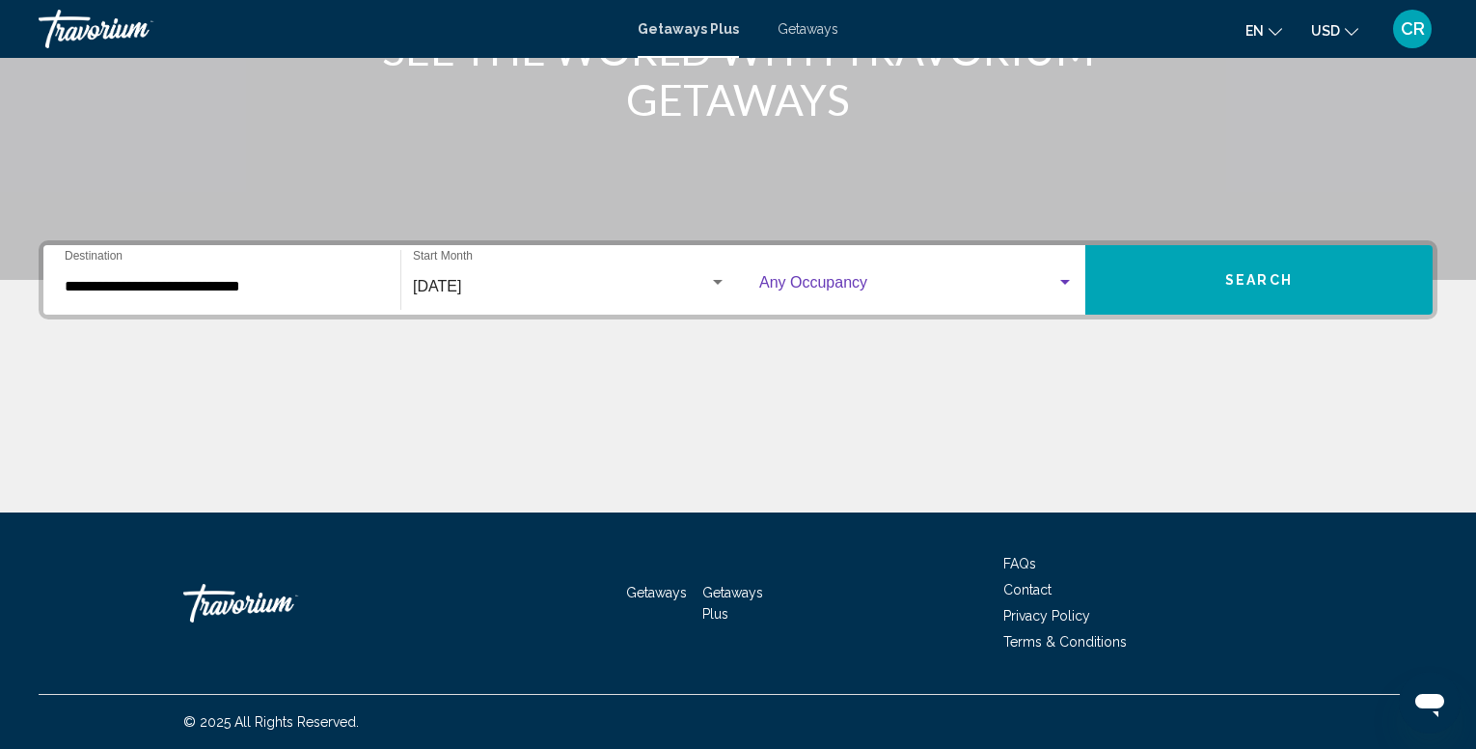
click at [1057, 276] on div "Search widget" at bounding box center [1064, 282] width 17 height 15
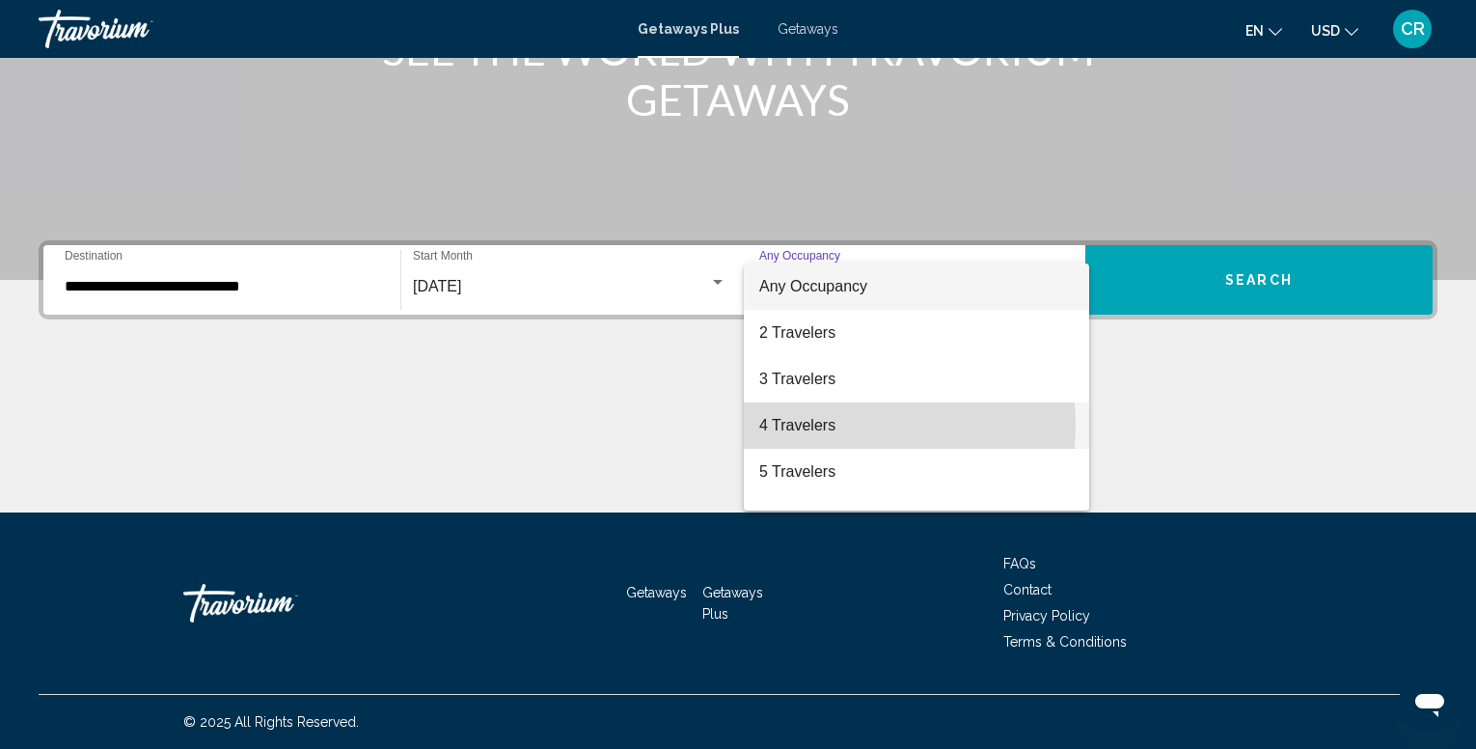
click at [803, 424] on span "4 Travelers" at bounding box center [916, 425] width 314 height 46
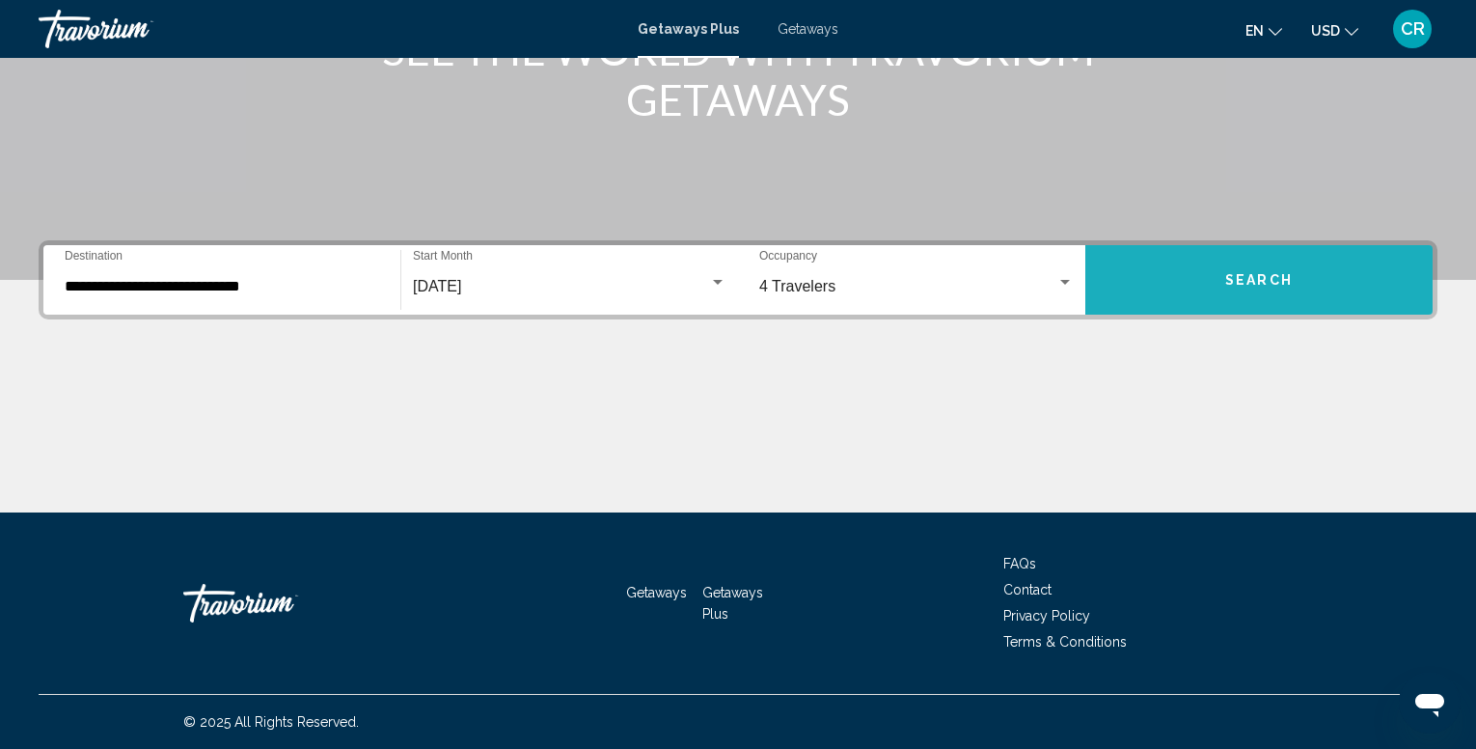
click at [1236, 290] on button "Search" at bounding box center [1258, 279] width 347 height 69
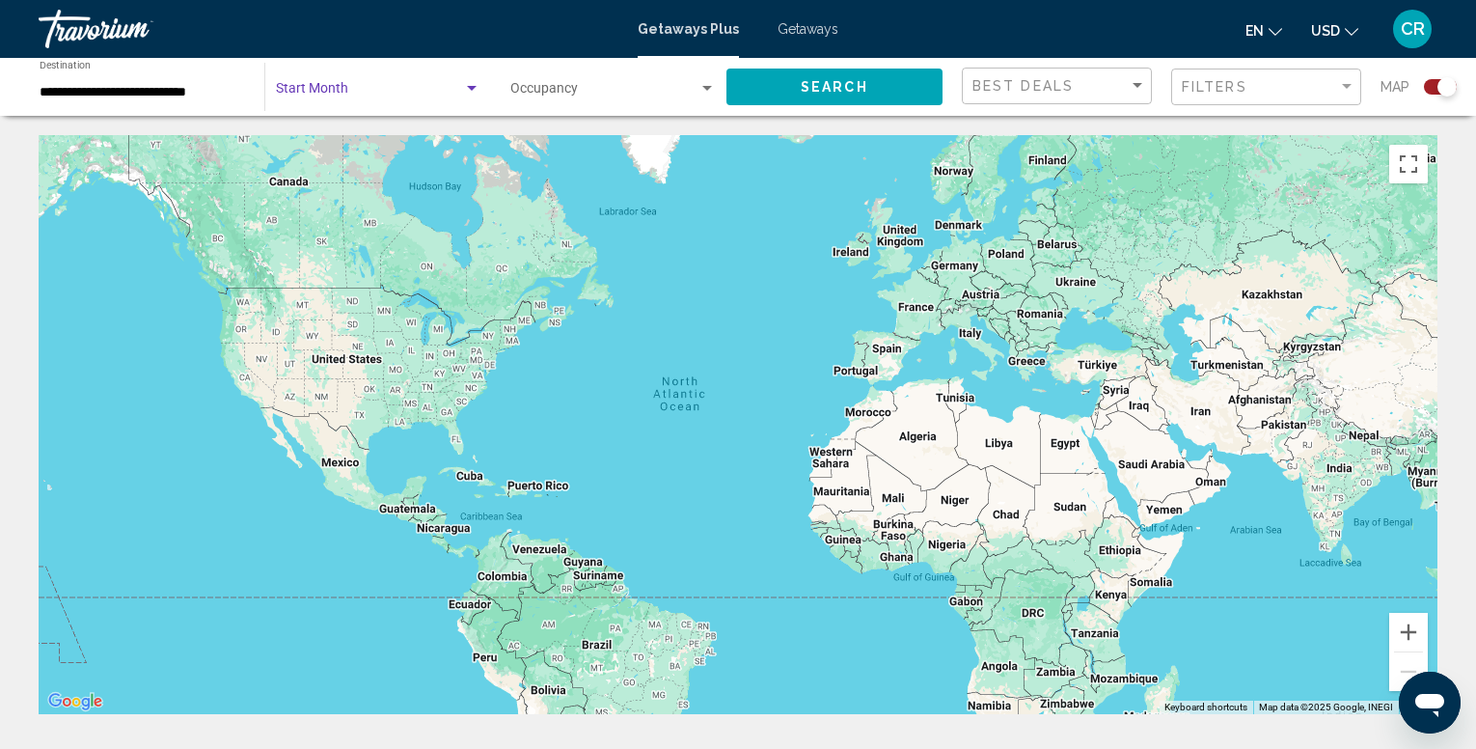
click at [471, 81] on div "Search widget" at bounding box center [471, 88] width 17 height 15
click at [468, 94] on span "All Start Months" at bounding box center [378, 92] width 205 height 41
click at [468, 94] on div "Search widget" at bounding box center [471, 88] width 17 height 15
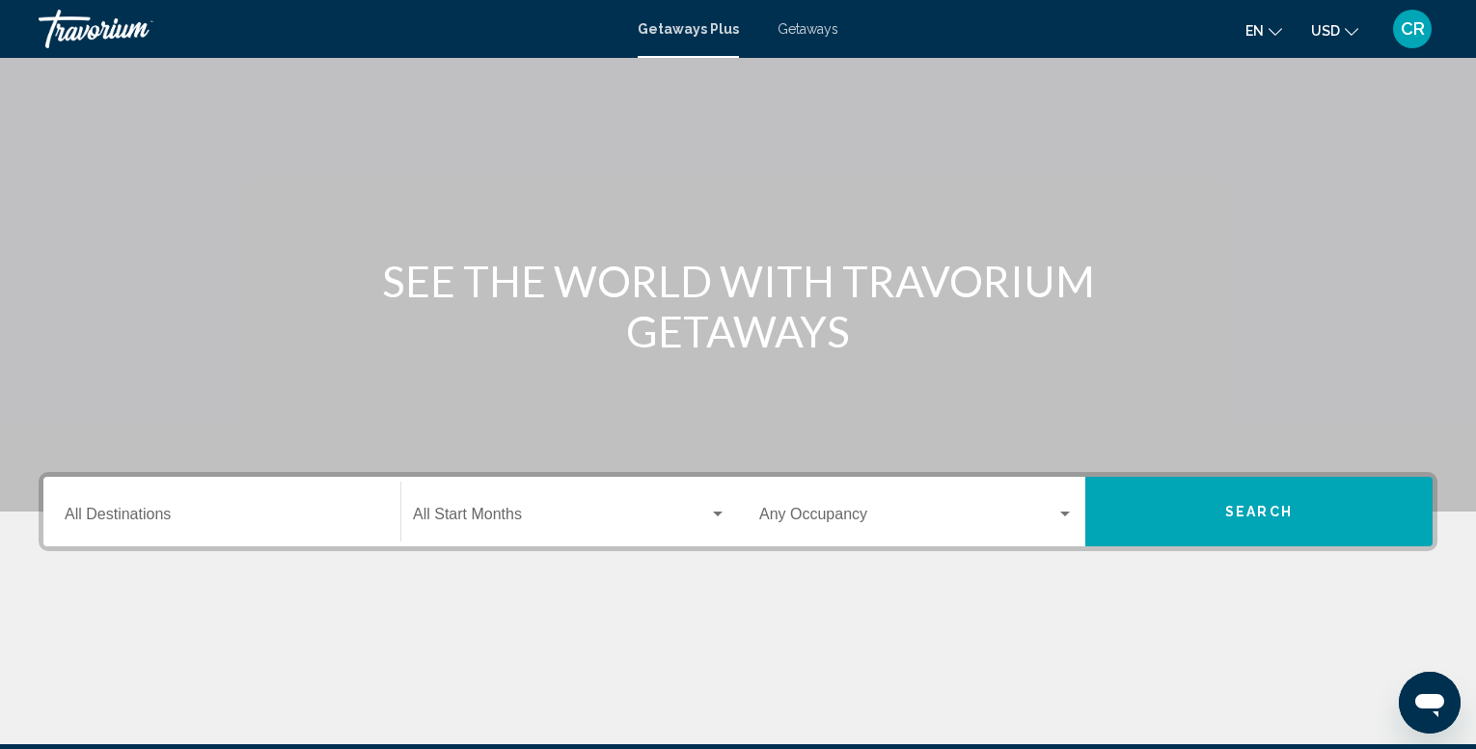
scroll to position [96, 0]
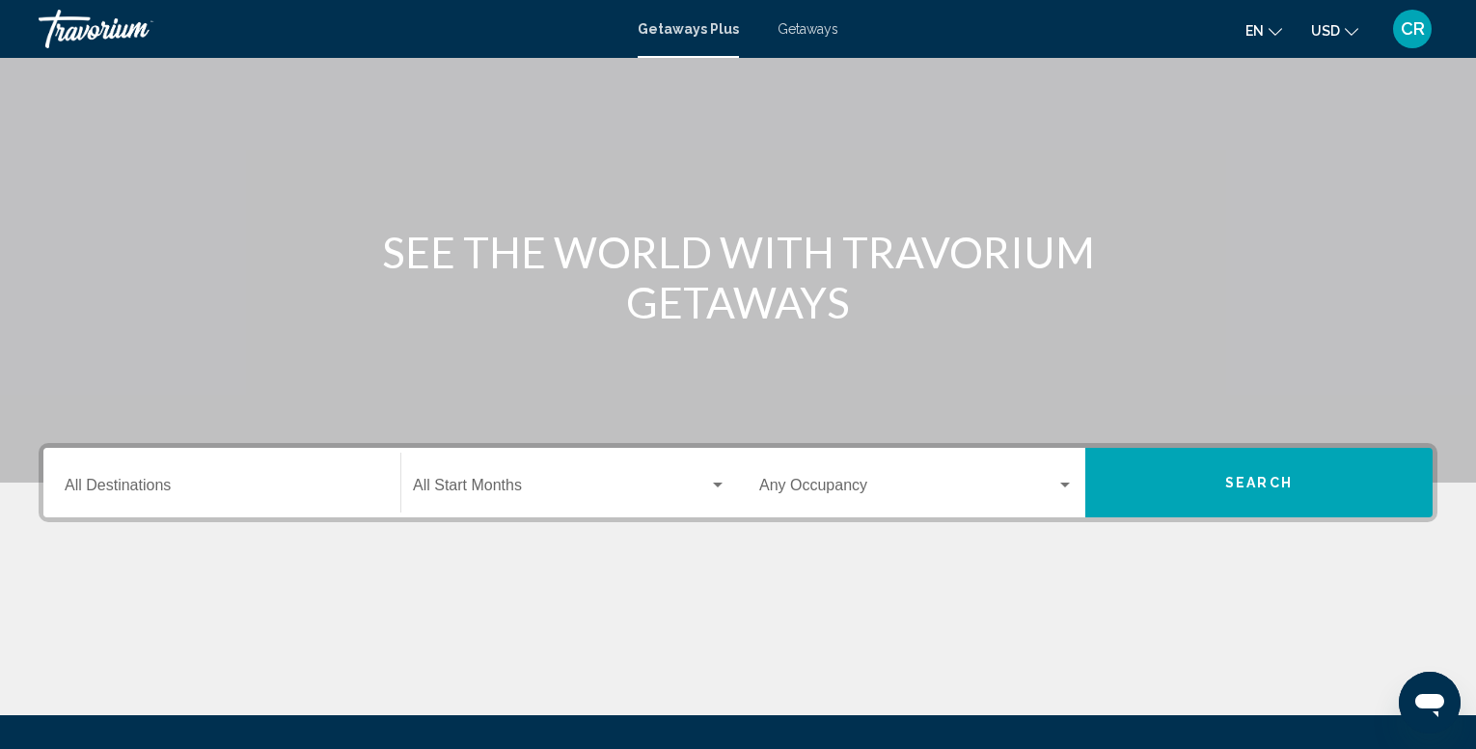
click at [804, 27] on span "Getaways" at bounding box center [808, 28] width 61 height 15
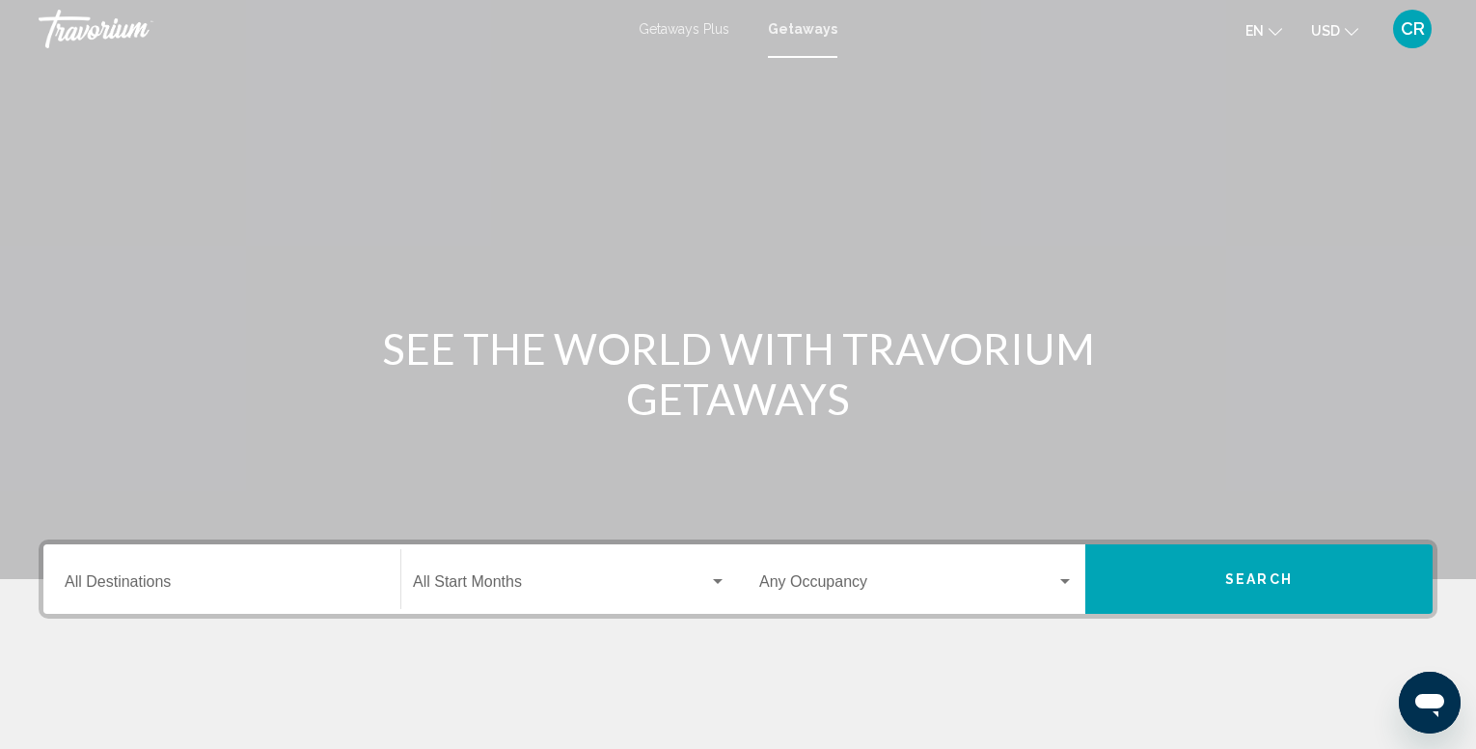
click at [673, 33] on span "Getaways Plus" at bounding box center [684, 28] width 91 height 15
click at [128, 588] on input "Destination All Destinations" at bounding box center [222, 585] width 314 height 17
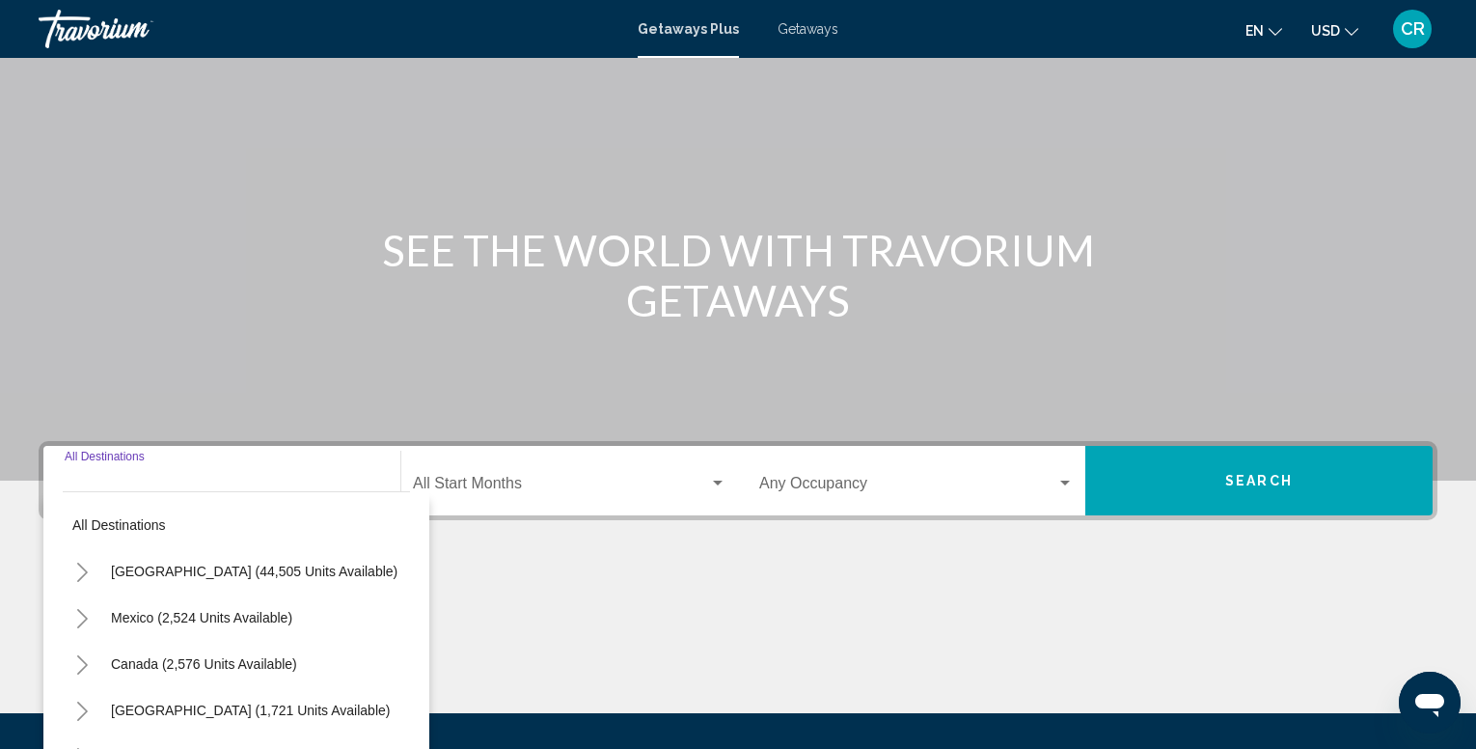
scroll to position [299, 0]
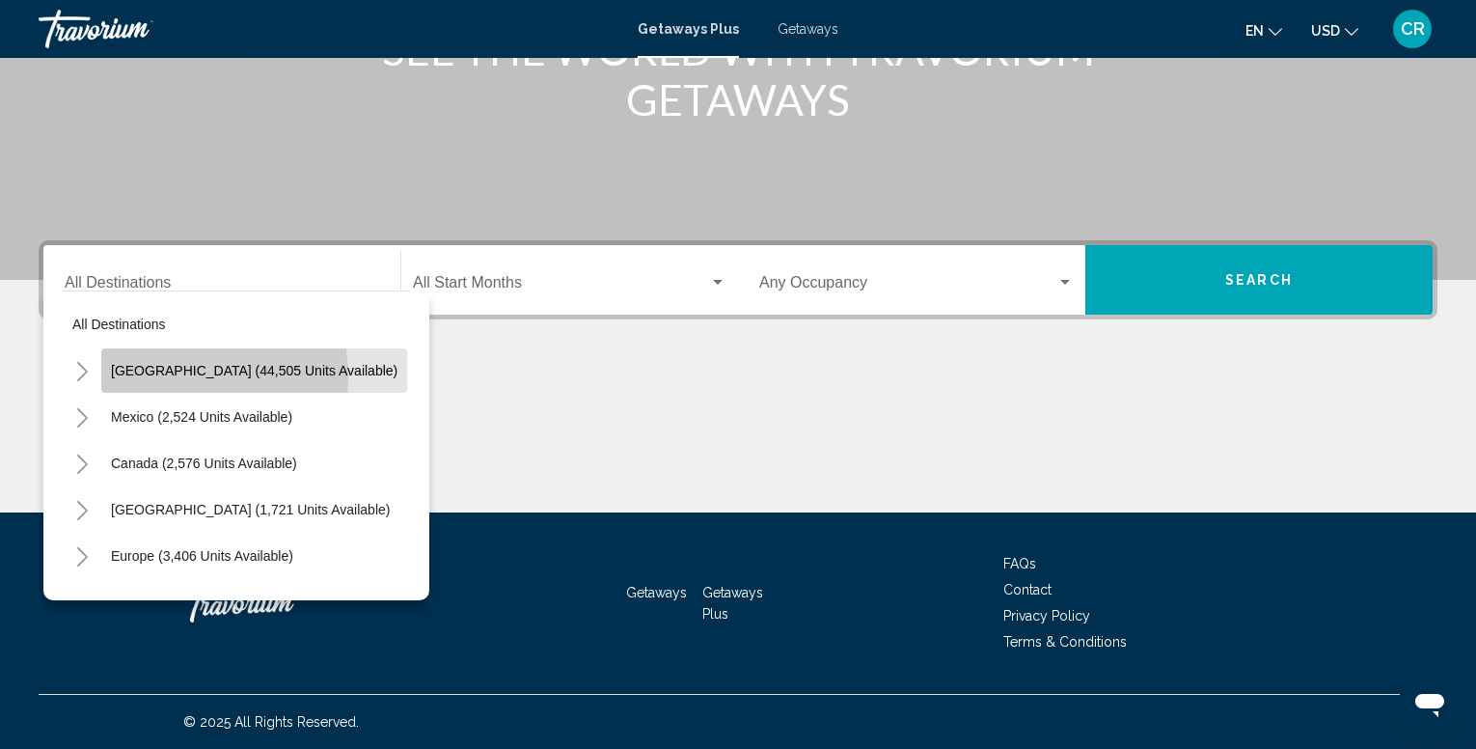
click at [167, 376] on span "[GEOGRAPHIC_DATA] (44,505 units available)" at bounding box center [254, 370] width 287 height 15
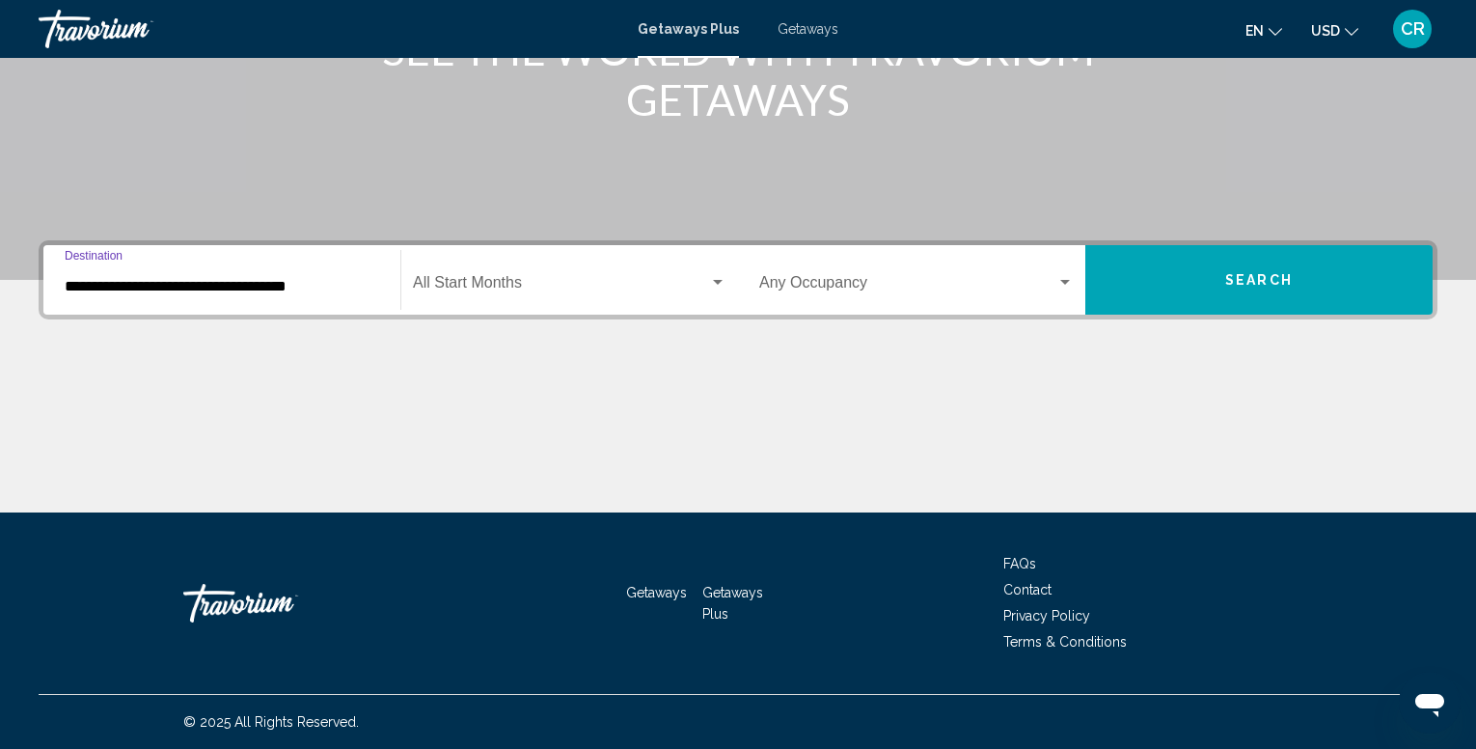
click at [173, 289] on input "**********" at bounding box center [222, 286] width 314 height 17
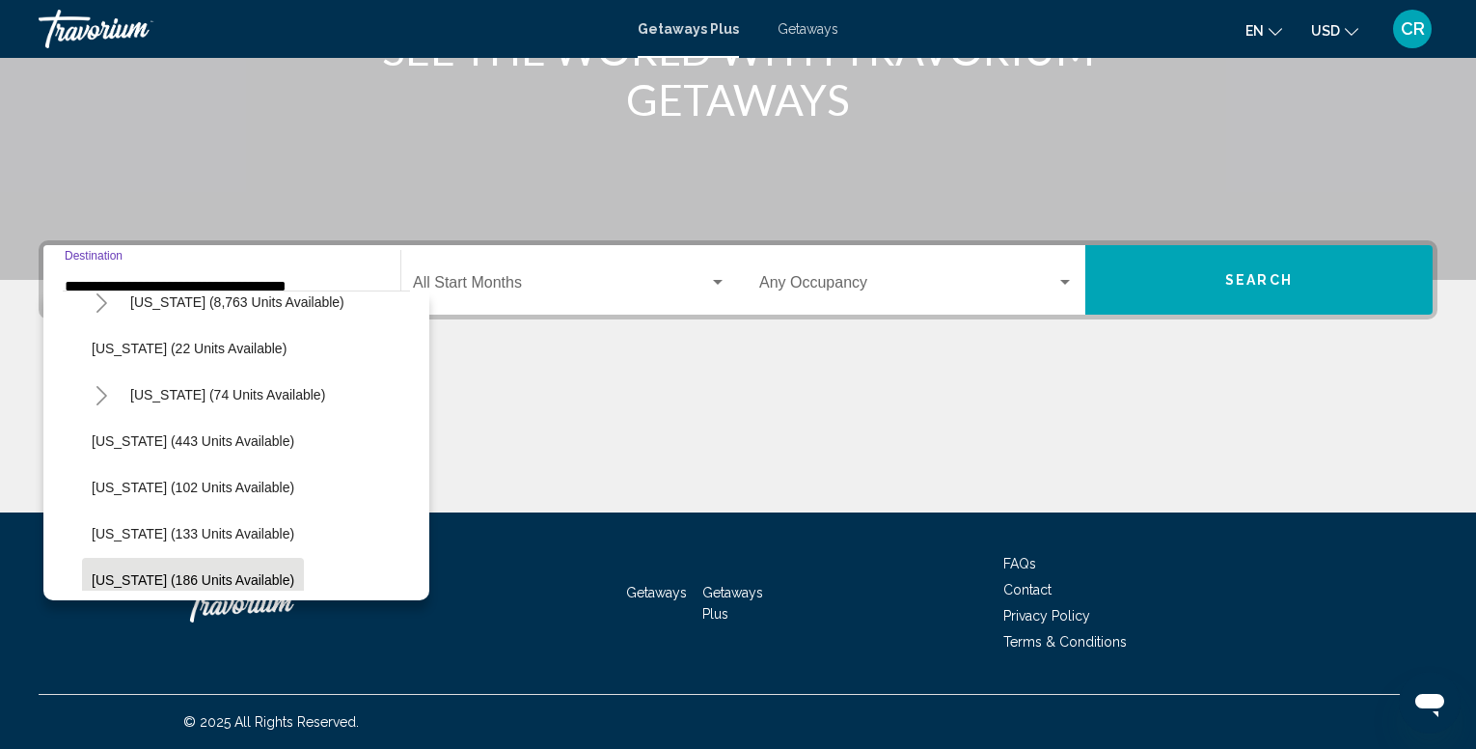
scroll to position [296, 0]
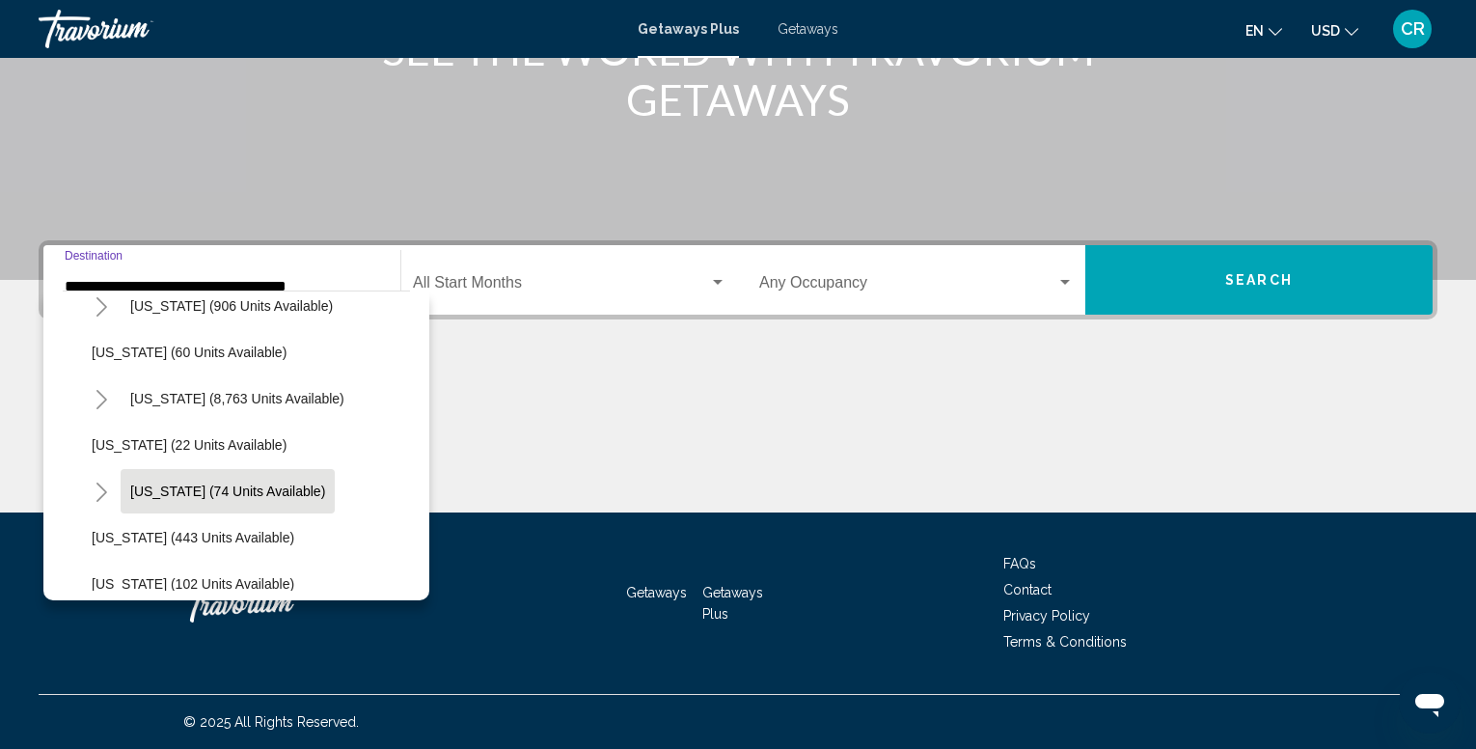
click at [201, 488] on span "[US_STATE] (74 units available)" at bounding box center [227, 490] width 195 height 15
type input "**********"
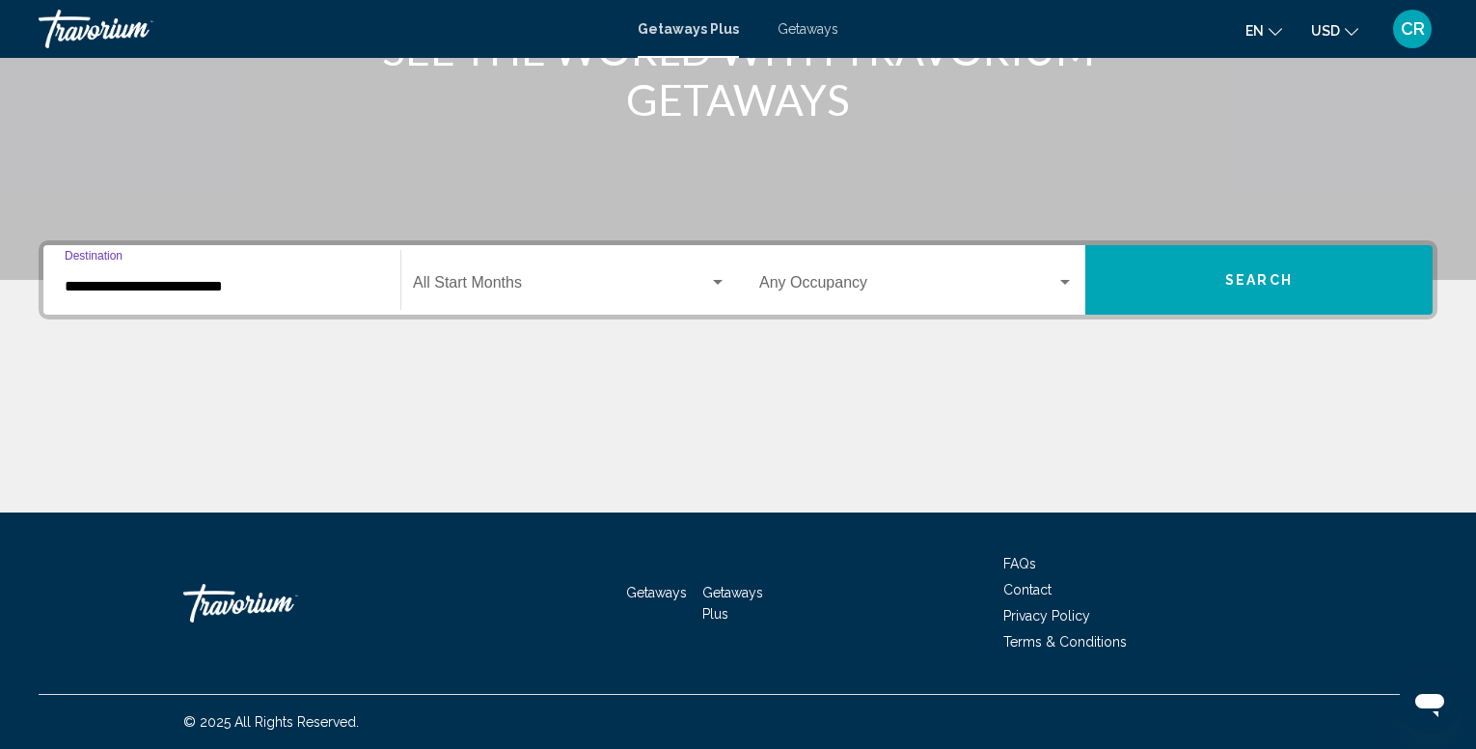
click at [685, 281] on span "Search widget" at bounding box center [561, 286] width 296 height 17
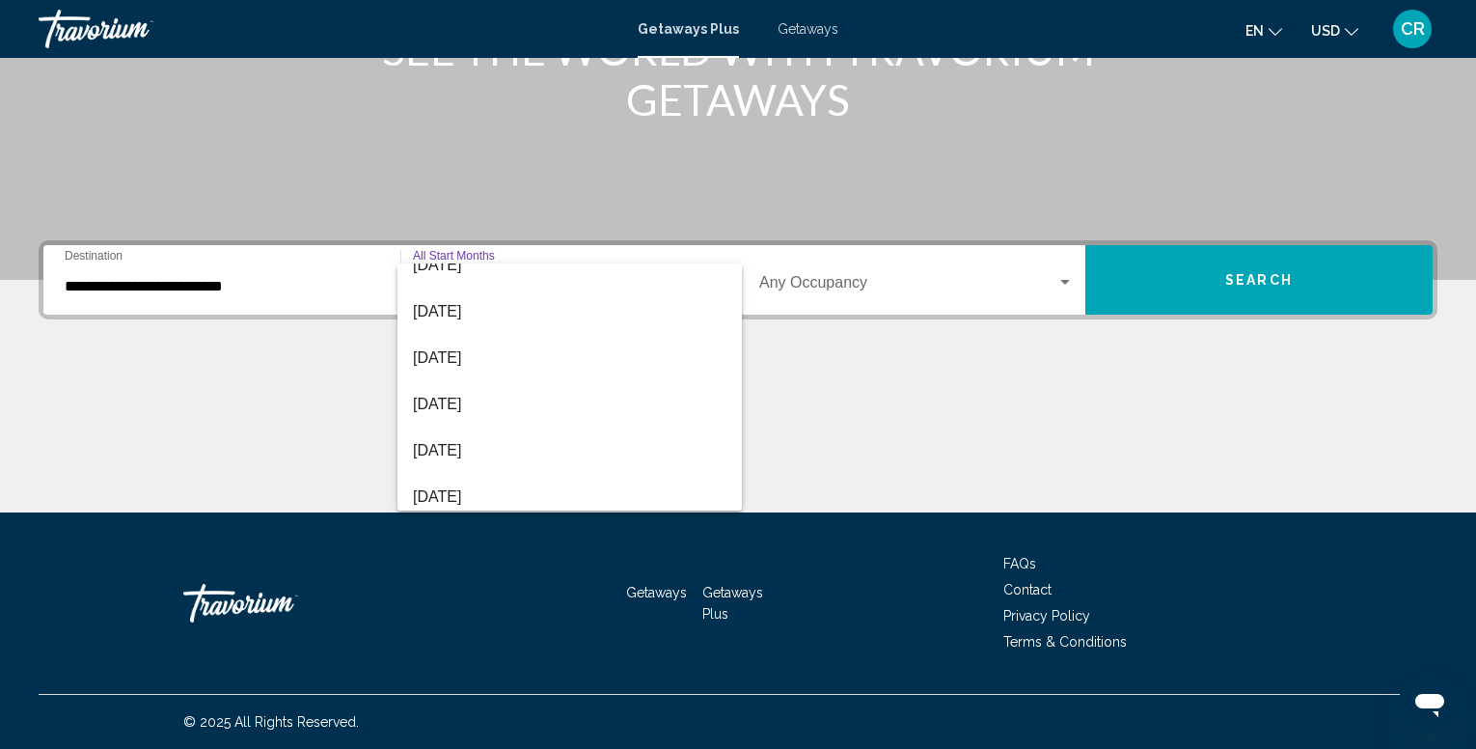
scroll to position [314, 0]
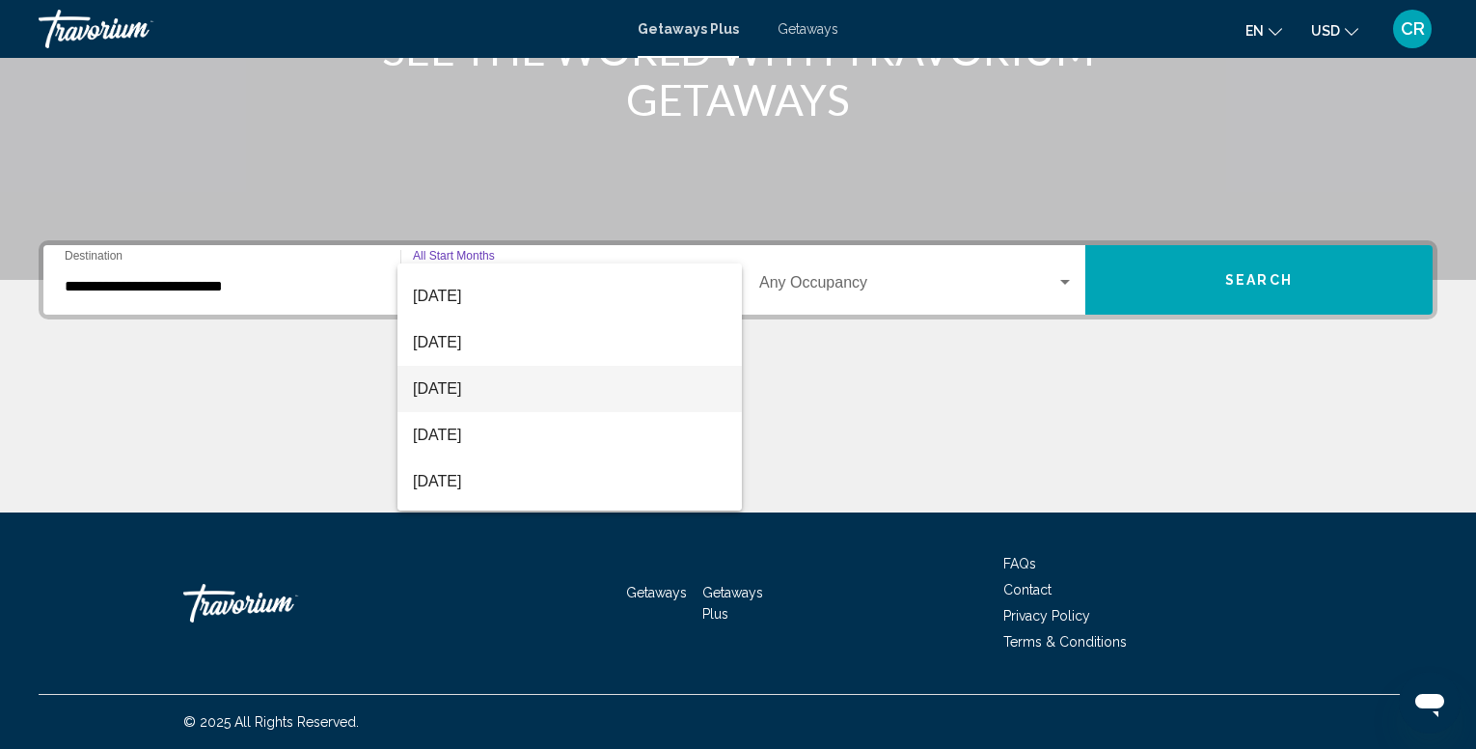
click at [479, 398] on span "[DATE]" at bounding box center [570, 389] width 314 height 46
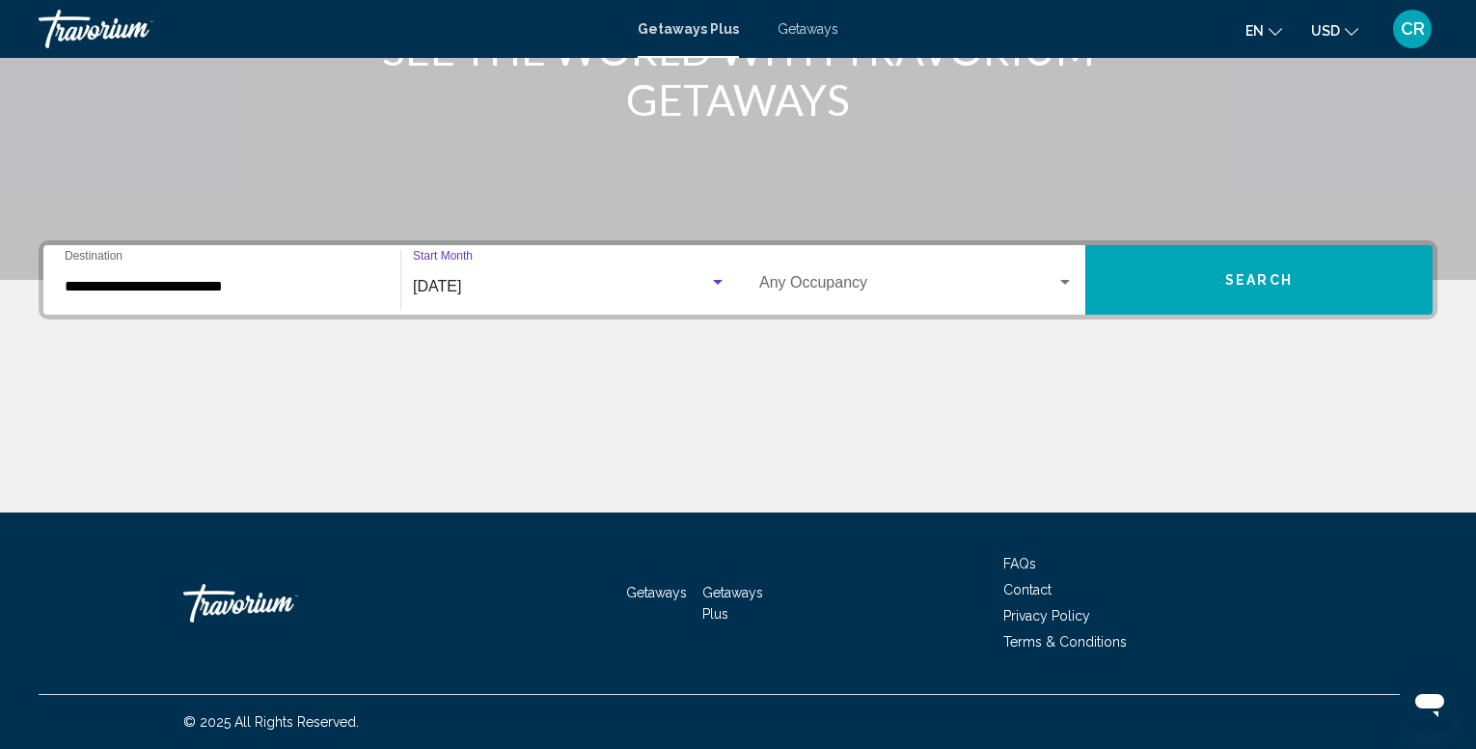
click at [881, 291] on span "Search widget" at bounding box center [907, 286] width 297 height 17
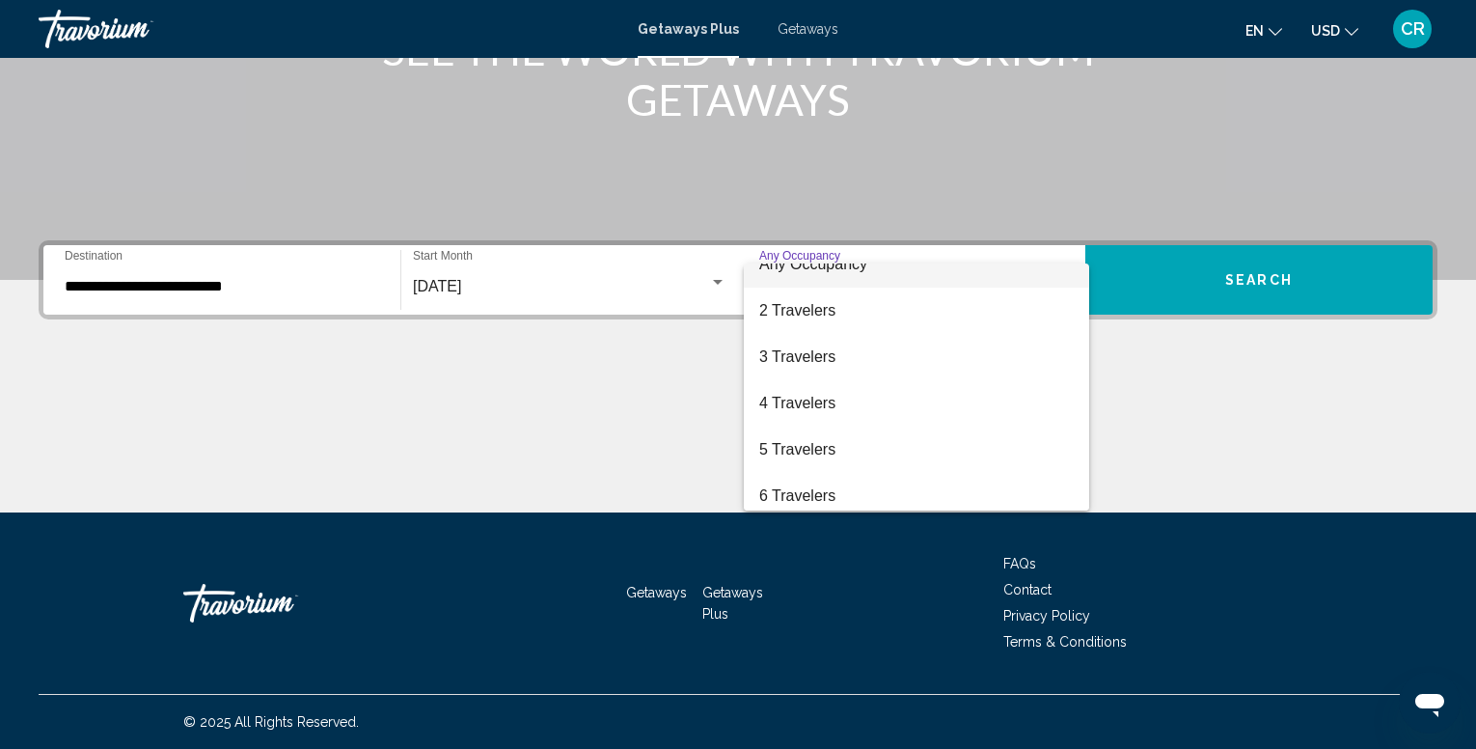
scroll to position [0, 0]
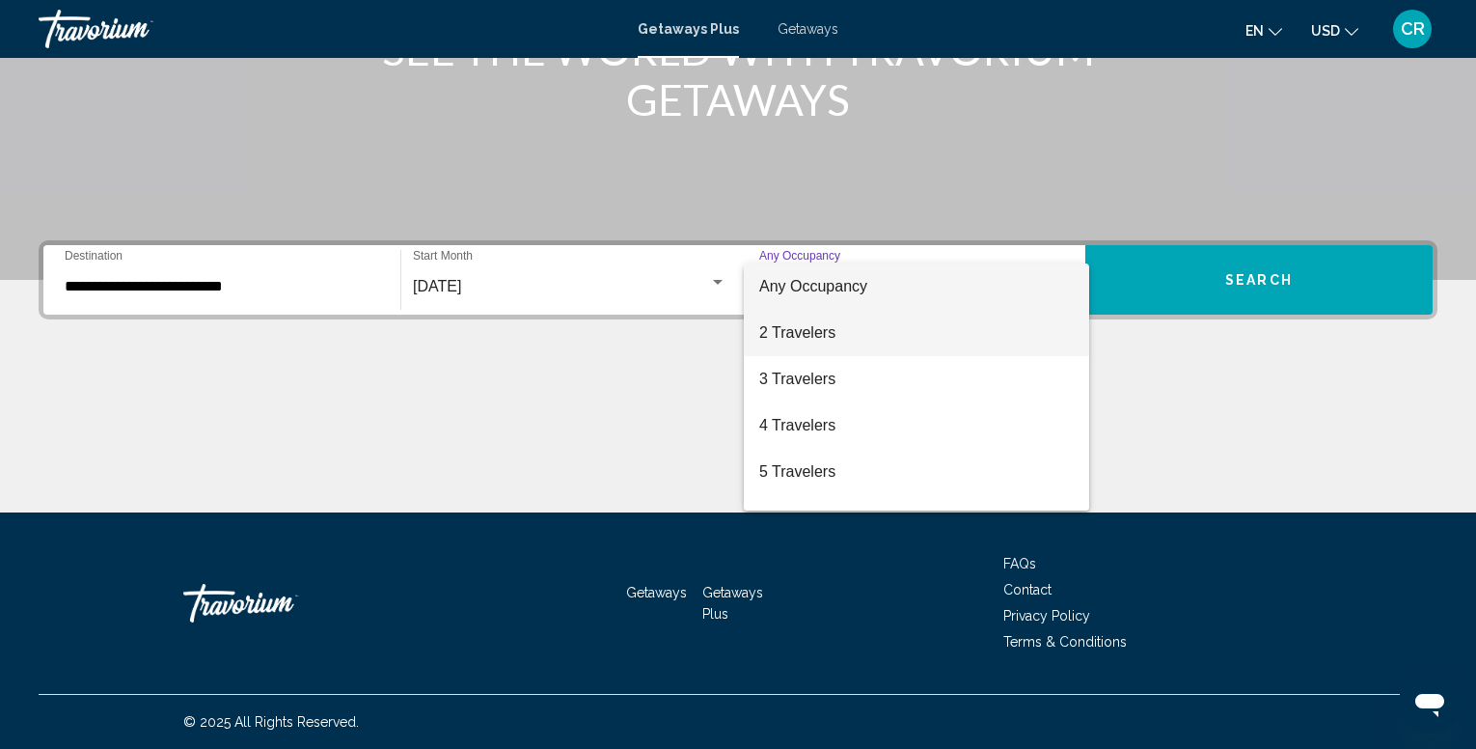
click at [798, 339] on span "2 Travelers" at bounding box center [916, 333] width 314 height 46
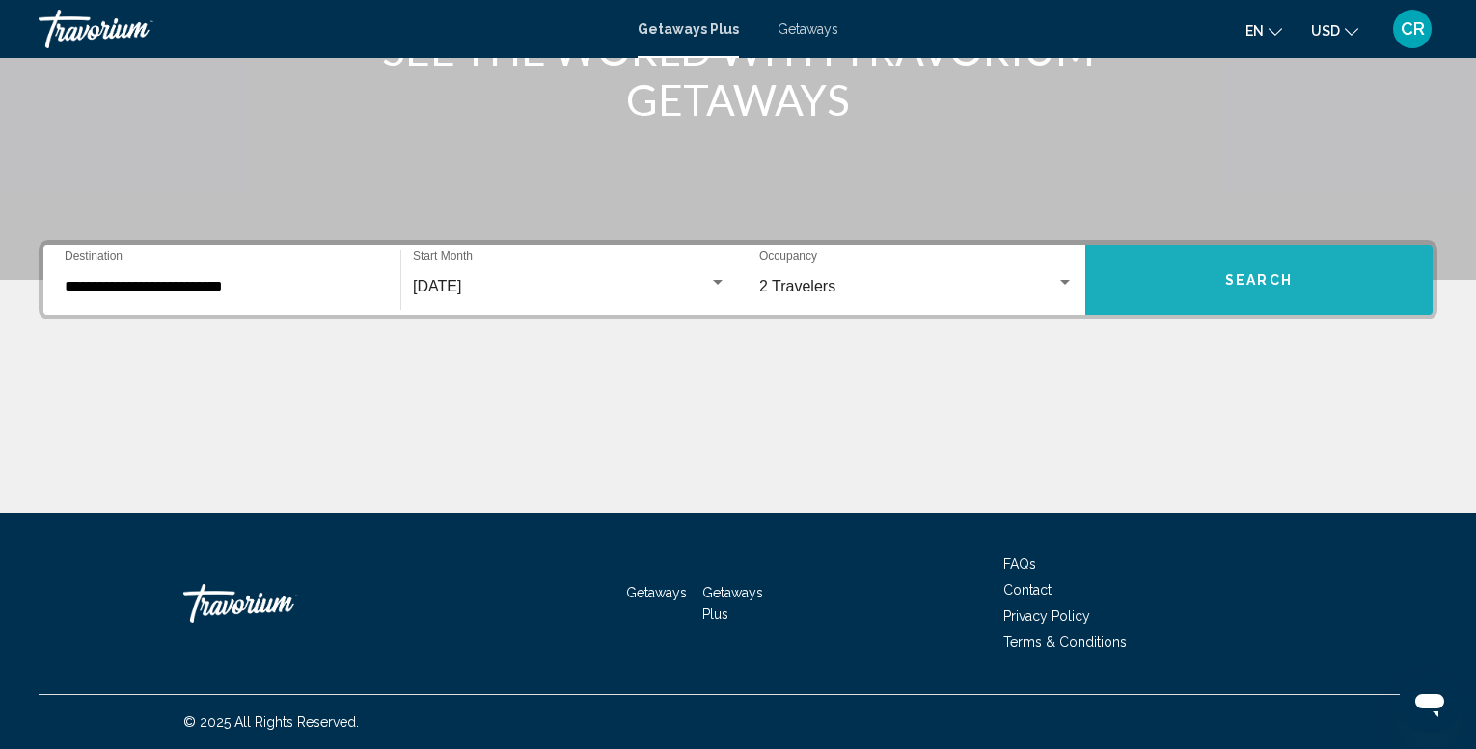
click at [1212, 287] on button "Search" at bounding box center [1258, 279] width 347 height 69
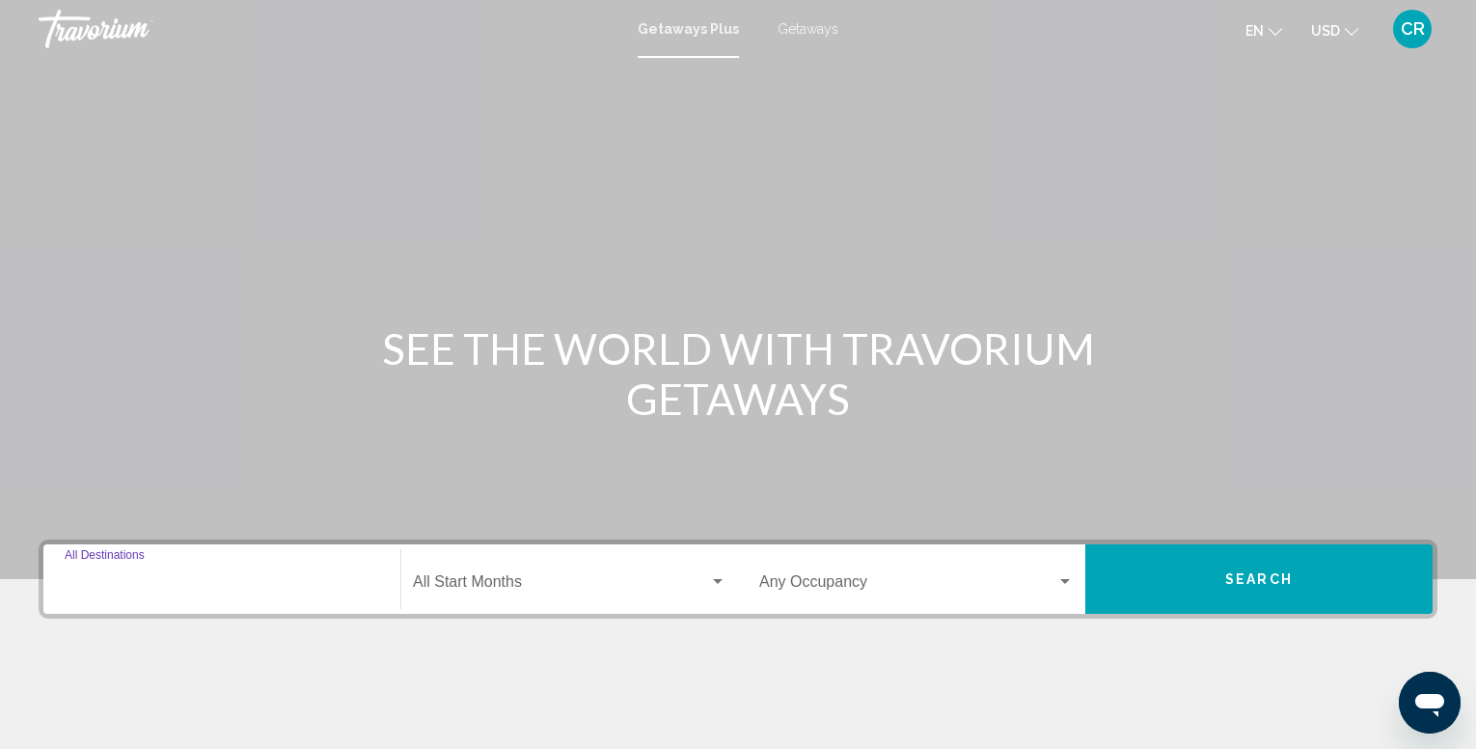
click at [181, 590] on input "Destination All Destinations" at bounding box center [222, 585] width 314 height 17
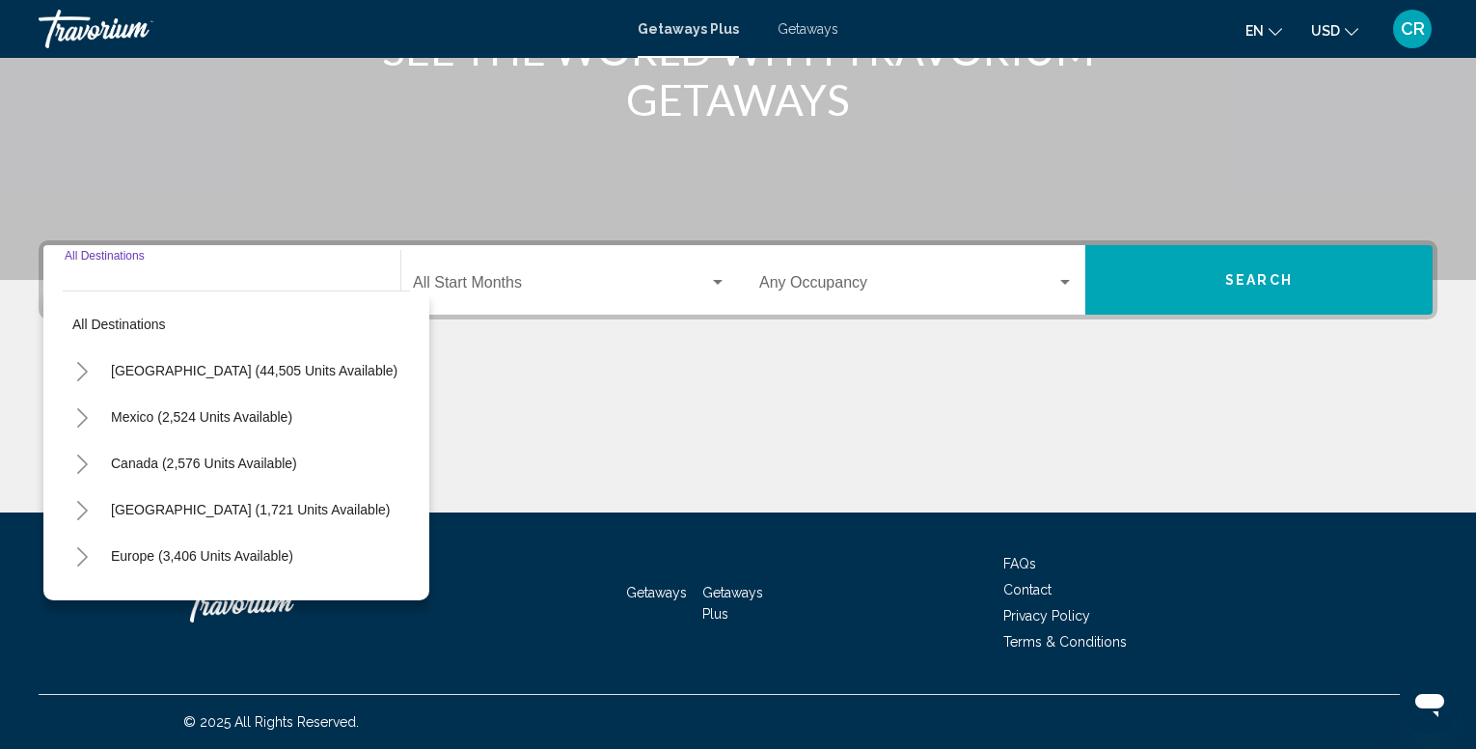
click at [87, 370] on icon "Toggle United States (44,505 units available)" at bounding box center [82, 371] width 14 height 19
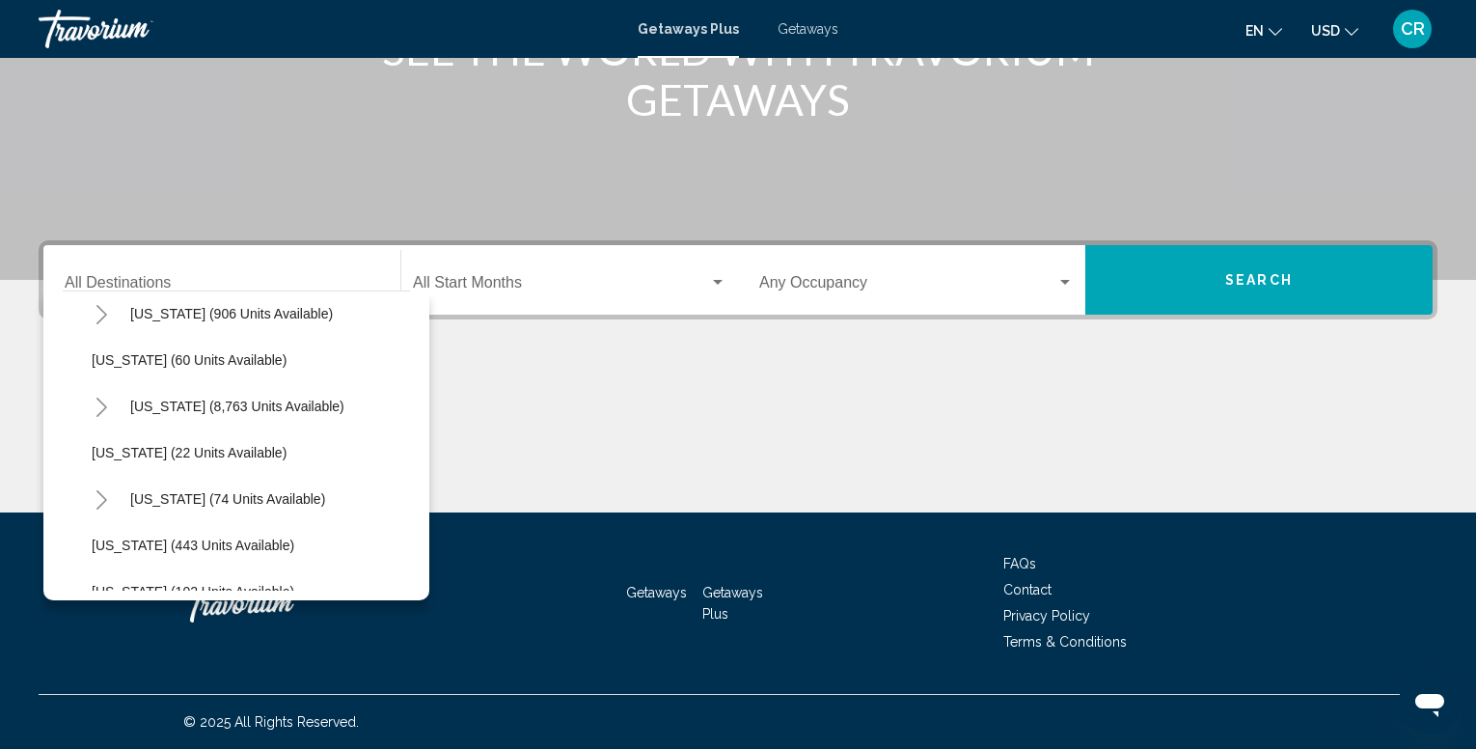
scroll to position [289, 0]
click at [178, 500] on span "[US_STATE] (74 units available)" at bounding box center [227, 497] width 195 height 15
type input "**********"
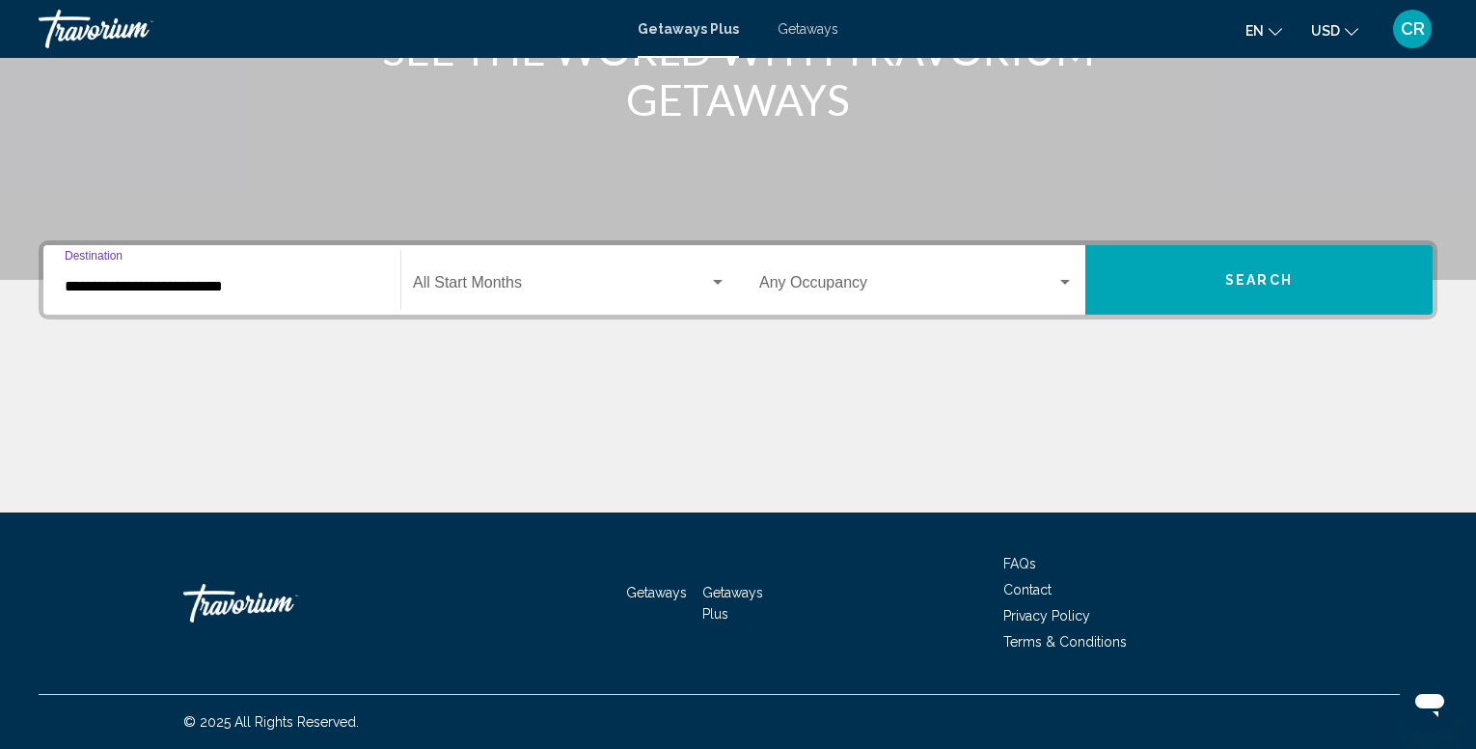
click at [528, 275] on div "Start Month All Start Months" at bounding box center [570, 280] width 314 height 61
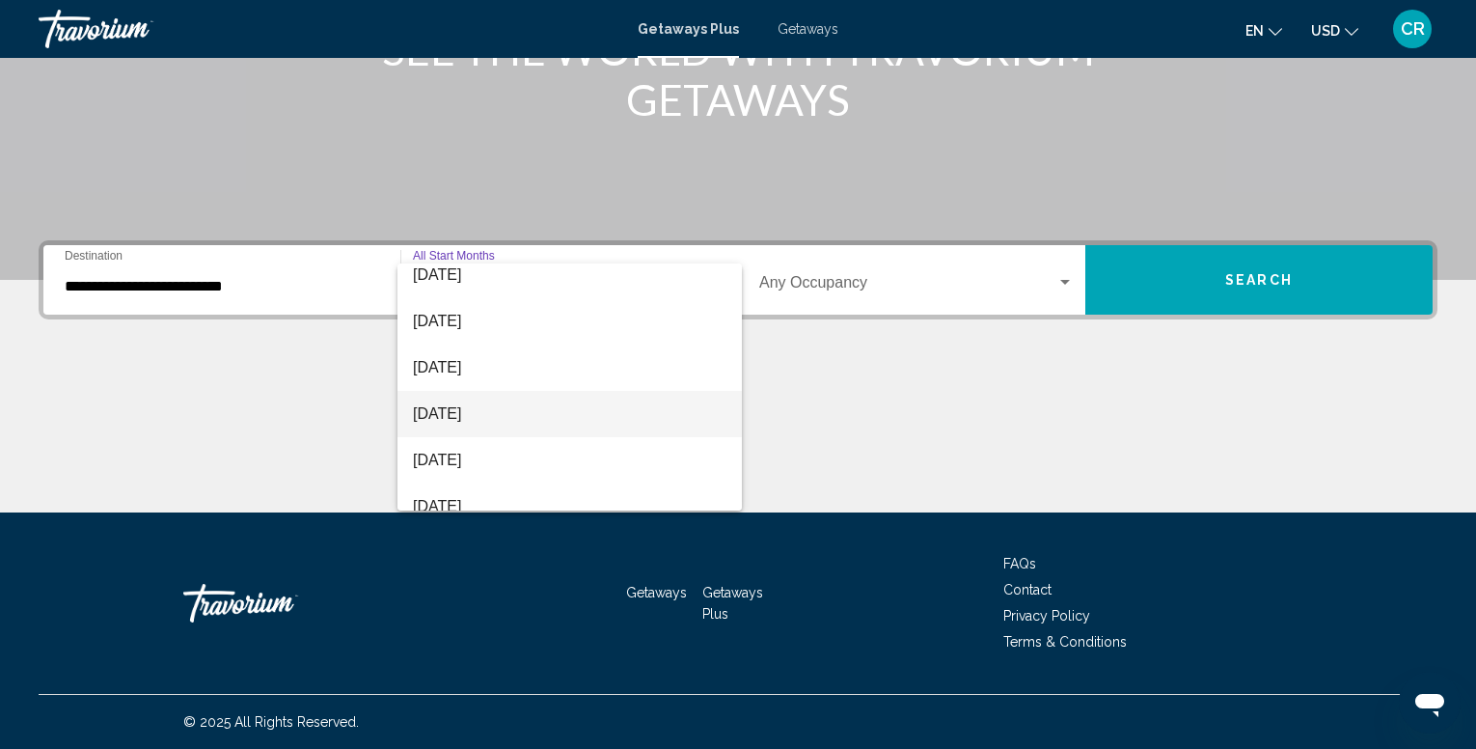
click at [464, 423] on span "[DATE]" at bounding box center [570, 414] width 314 height 46
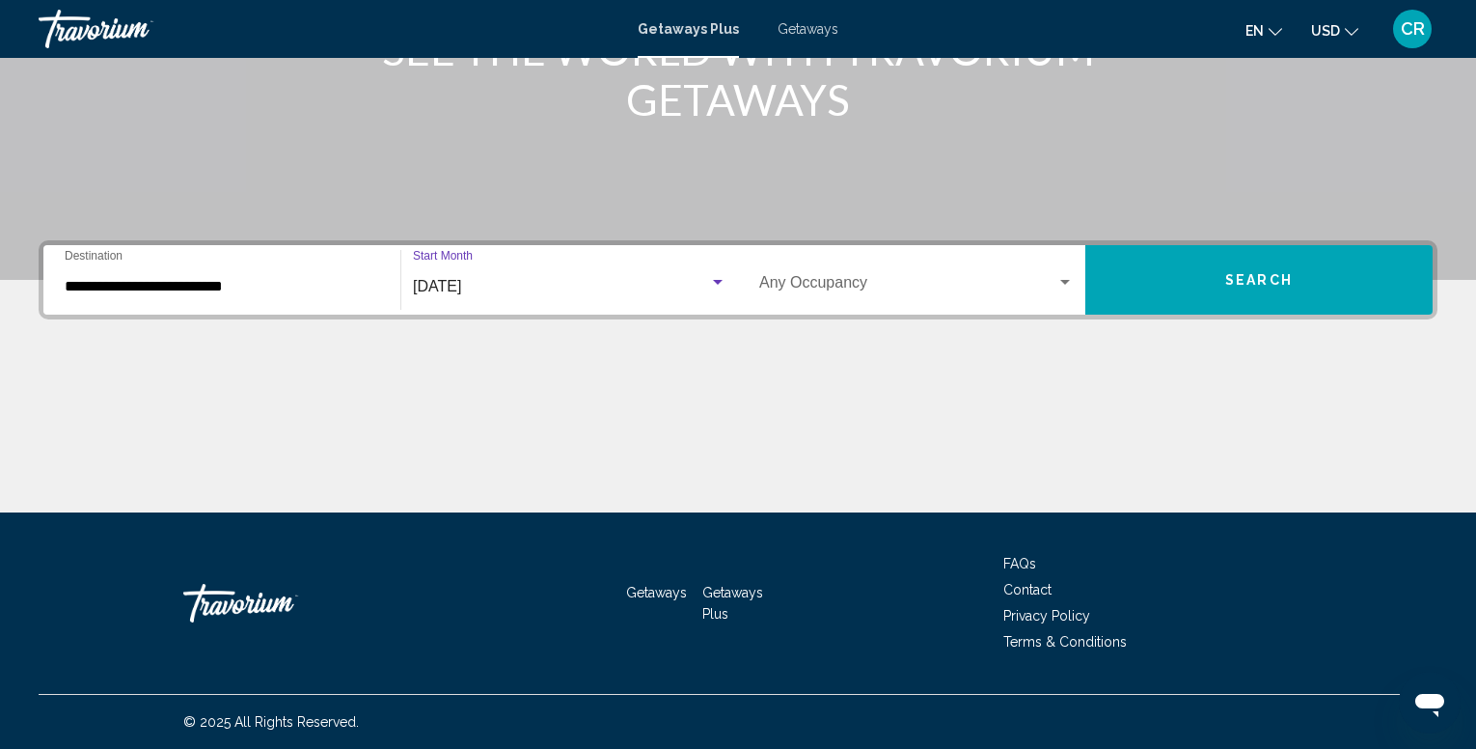
click at [882, 271] on div "Occupancy Any Occupancy" at bounding box center [916, 280] width 314 height 61
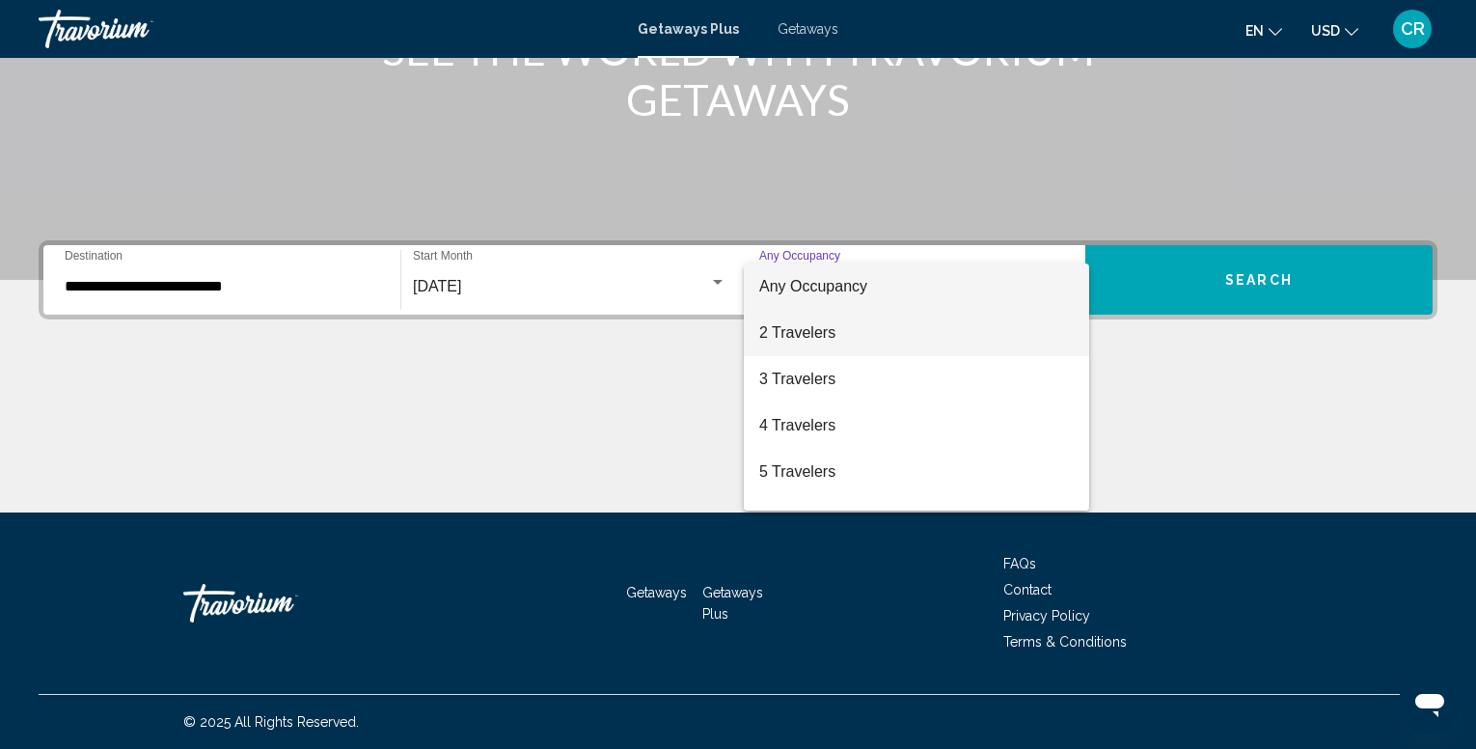
click at [861, 332] on span "2 Travelers" at bounding box center [916, 333] width 314 height 46
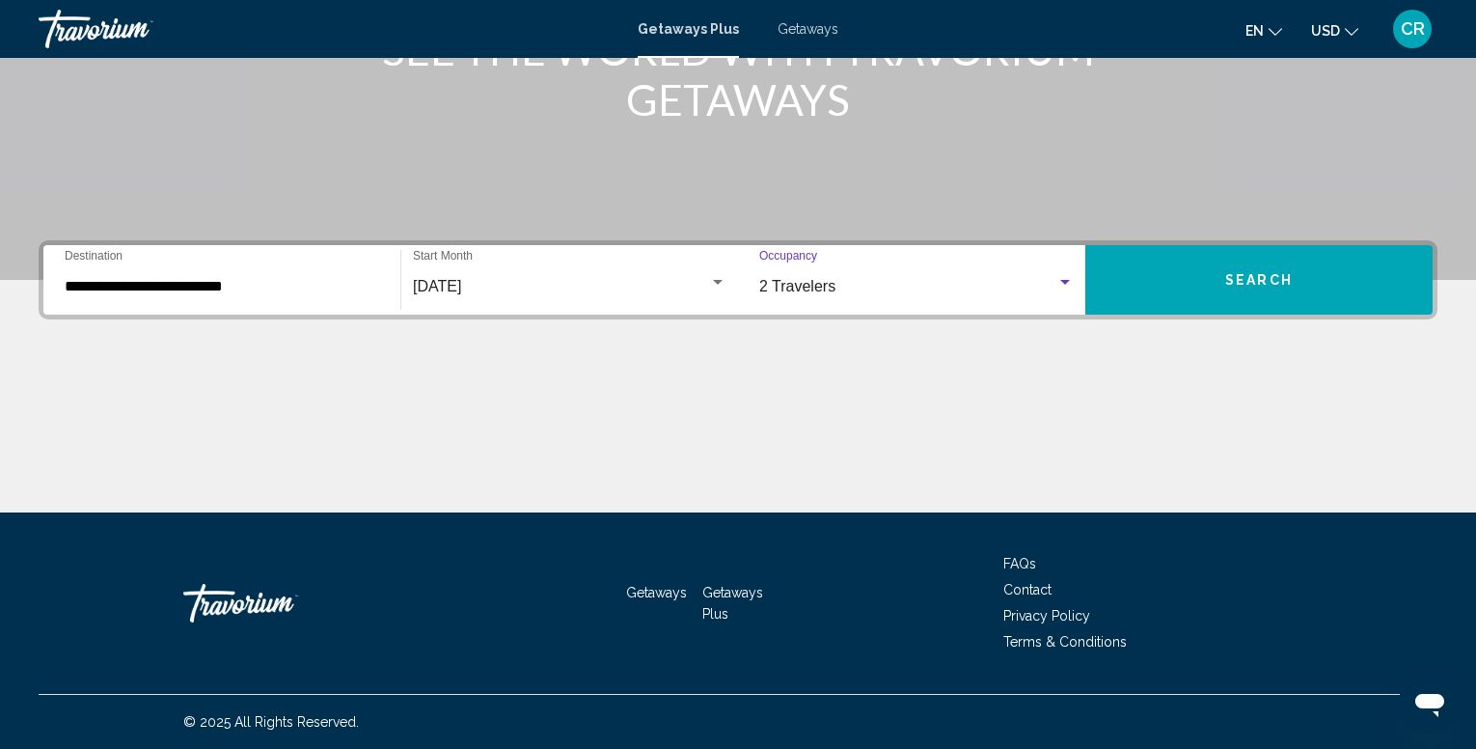
click at [1259, 263] on button "Search" at bounding box center [1258, 279] width 347 height 69
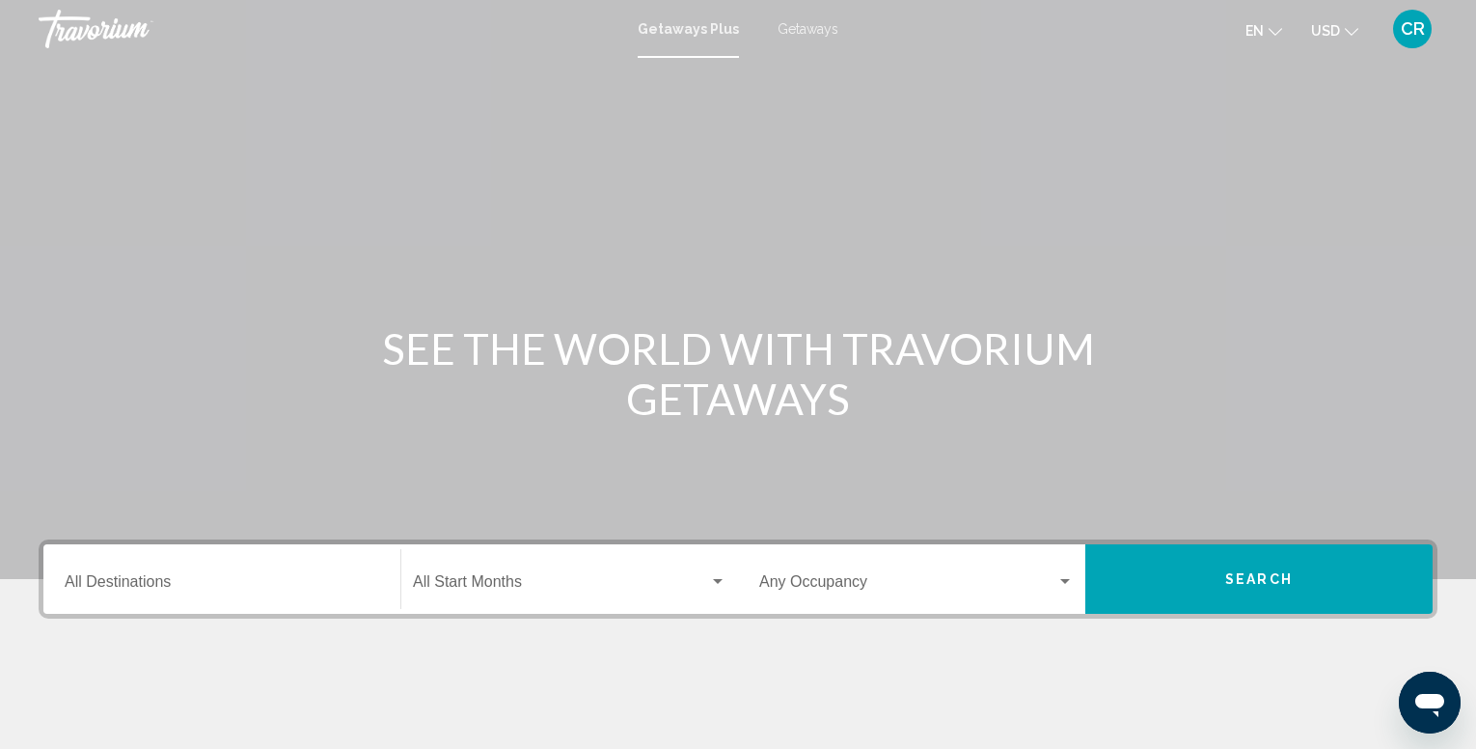
scroll to position [96, 0]
